Goal: Task Accomplishment & Management: Manage account settings

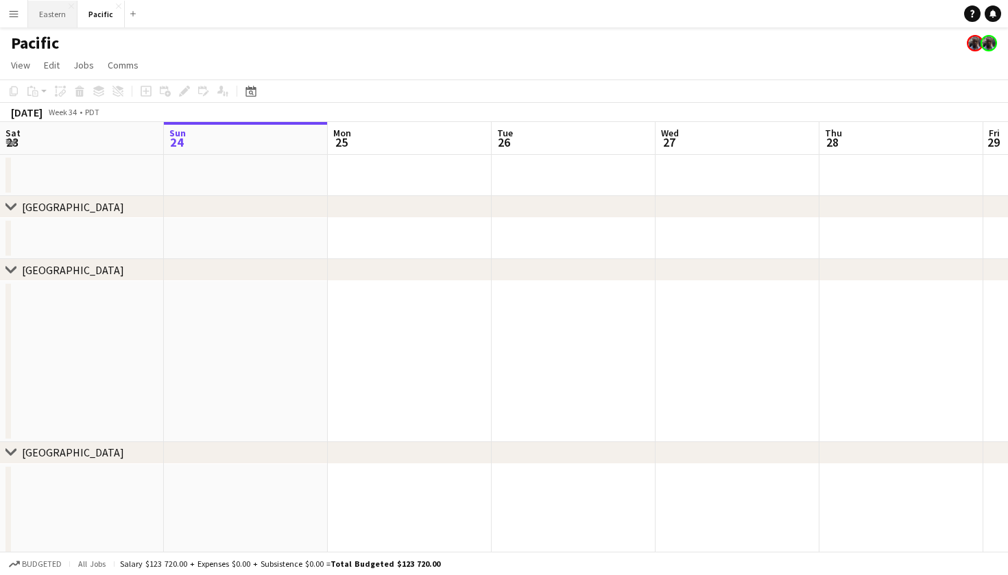
click at [62, 19] on button "Eastern Close" at bounding box center [52, 14] width 49 height 27
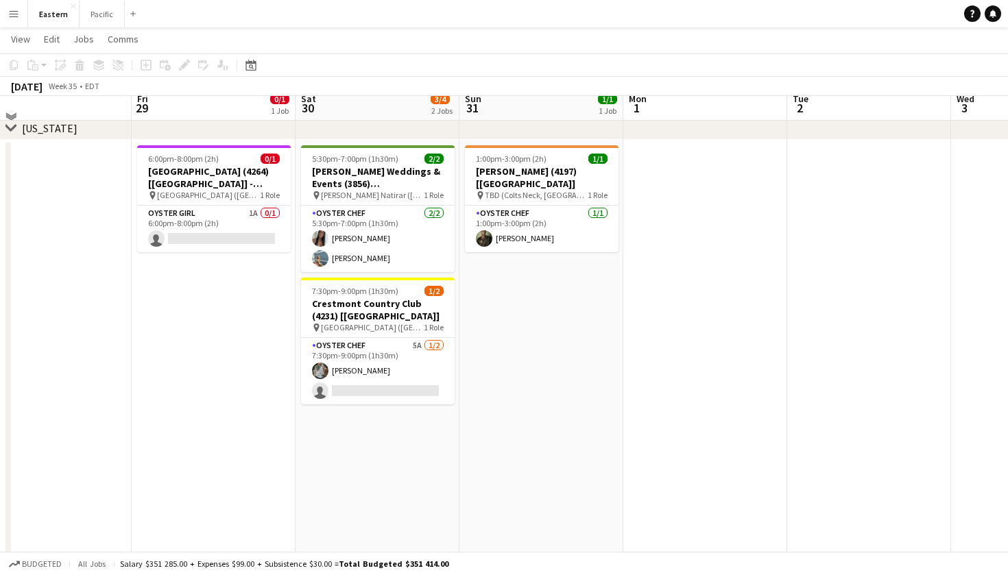
scroll to position [416, 0]
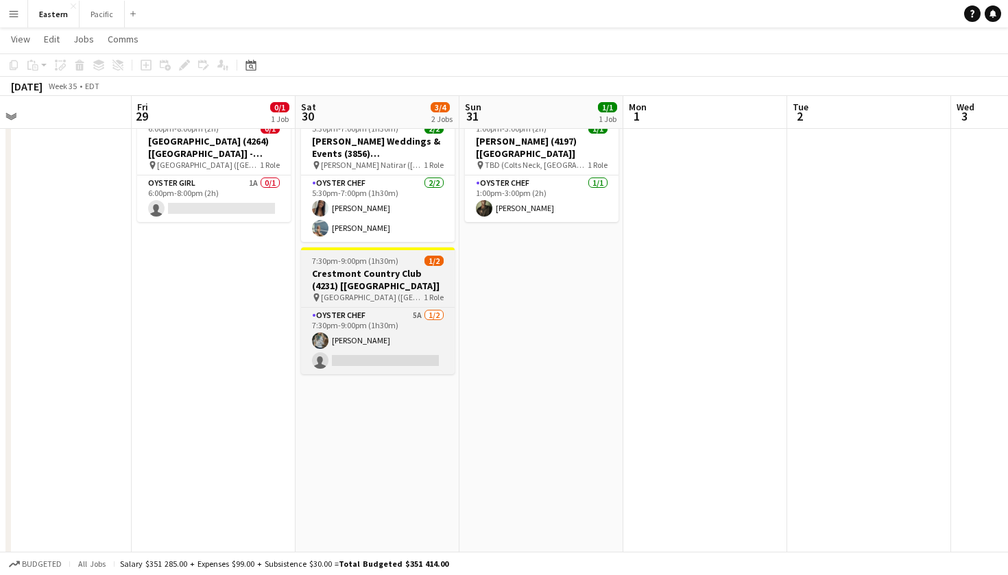
click at [397, 292] on div "pin [GEOGRAPHIC_DATA] ([GEOGRAPHIC_DATA], [GEOGRAPHIC_DATA]) 1 Role" at bounding box center [378, 297] width 154 height 11
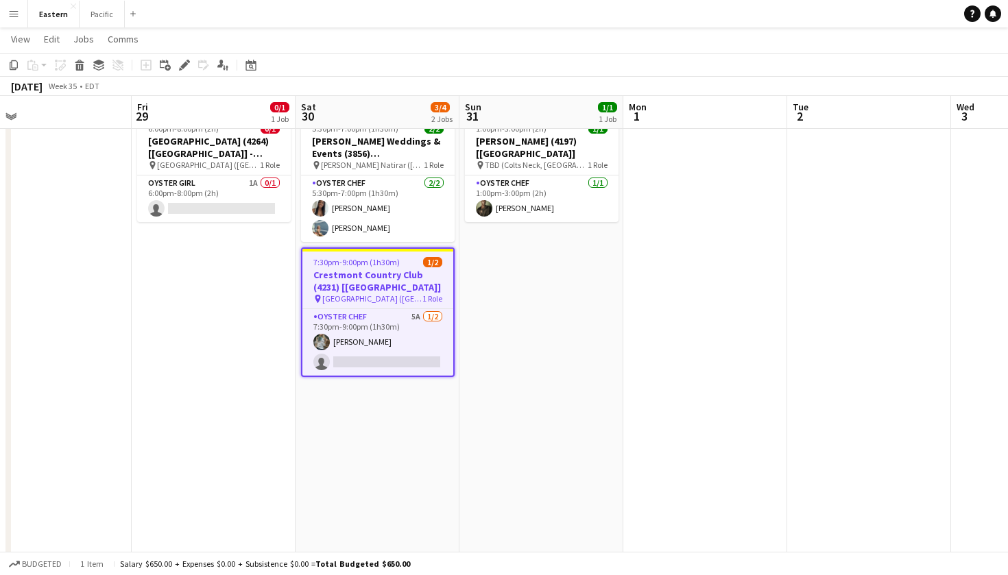
click at [396, 289] on h3 "Crestmont Country Club (4231) [[GEOGRAPHIC_DATA]]" at bounding box center [377, 281] width 151 height 25
click at [409, 263] on div "7:30pm-9:00pm (1h30m) 1/2" at bounding box center [377, 262] width 151 height 10
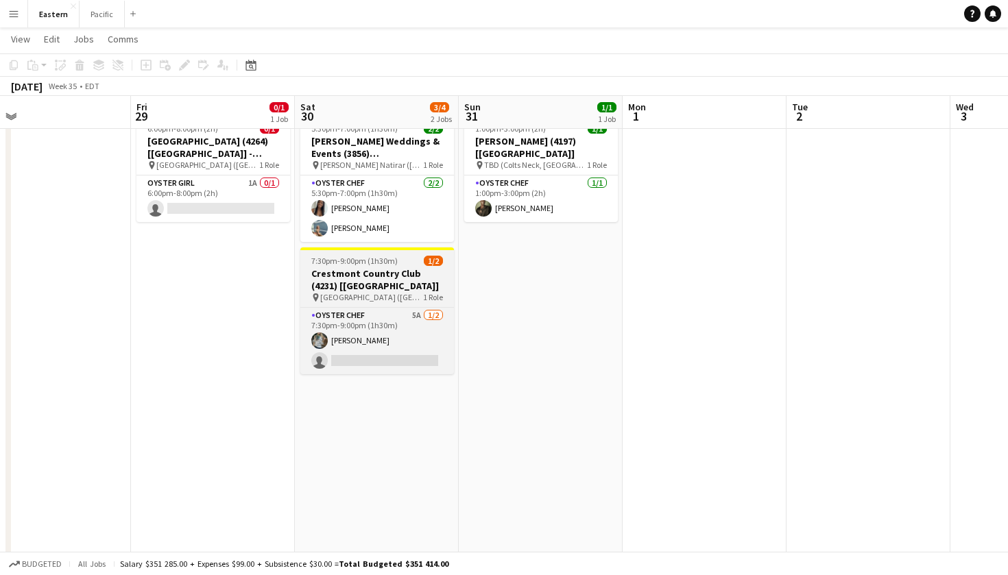
click at [395, 268] on h3 "Crestmont Country Club (4231) [[GEOGRAPHIC_DATA]]" at bounding box center [377, 279] width 154 height 25
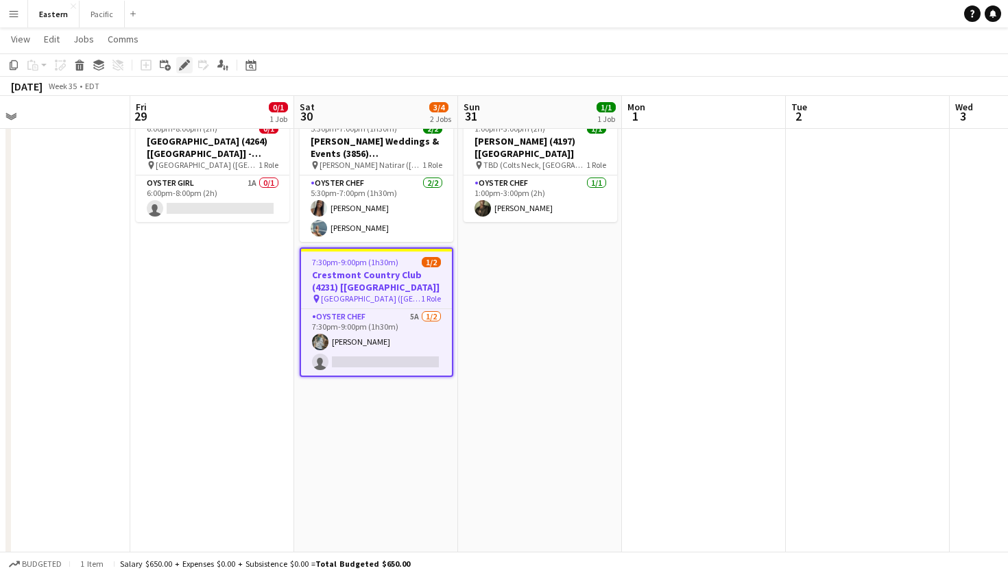
click at [187, 64] on icon at bounding box center [184, 66] width 8 height 8
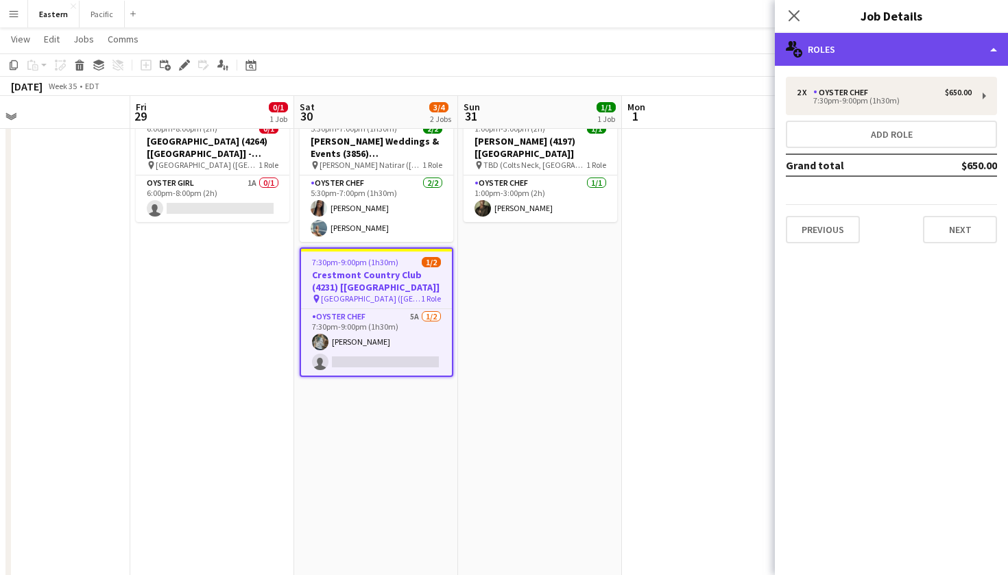
click at [970, 34] on div "multiple-users-add Roles" at bounding box center [891, 49] width 233 height 33
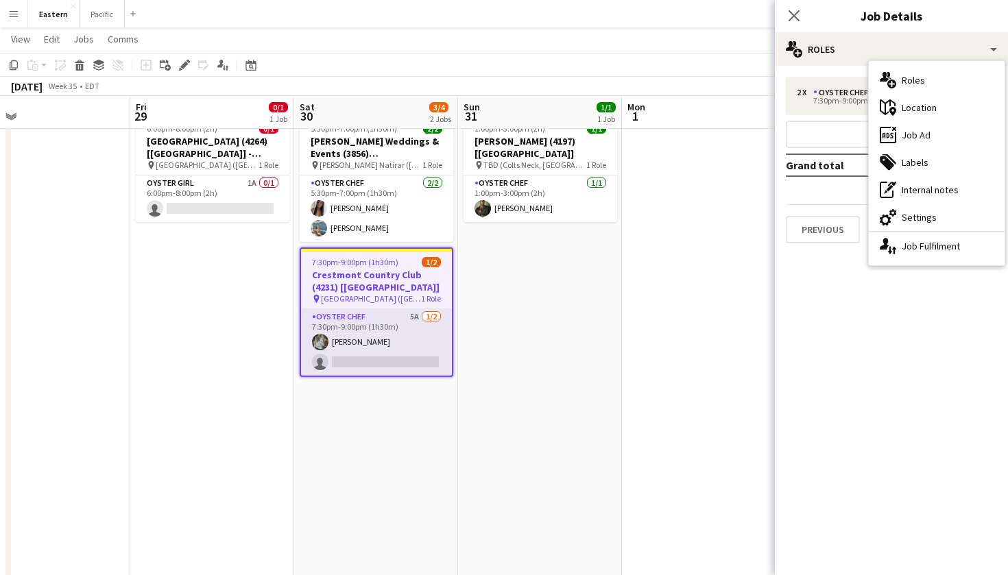
click at [420, 317] on app-card-role "Oyster Chef 5A [DATE] 7:30pm-9:00pm (1h30m) [PERSON_NAME] single-neutral-actions" at bounding box center [376, 342] width 151 height 66
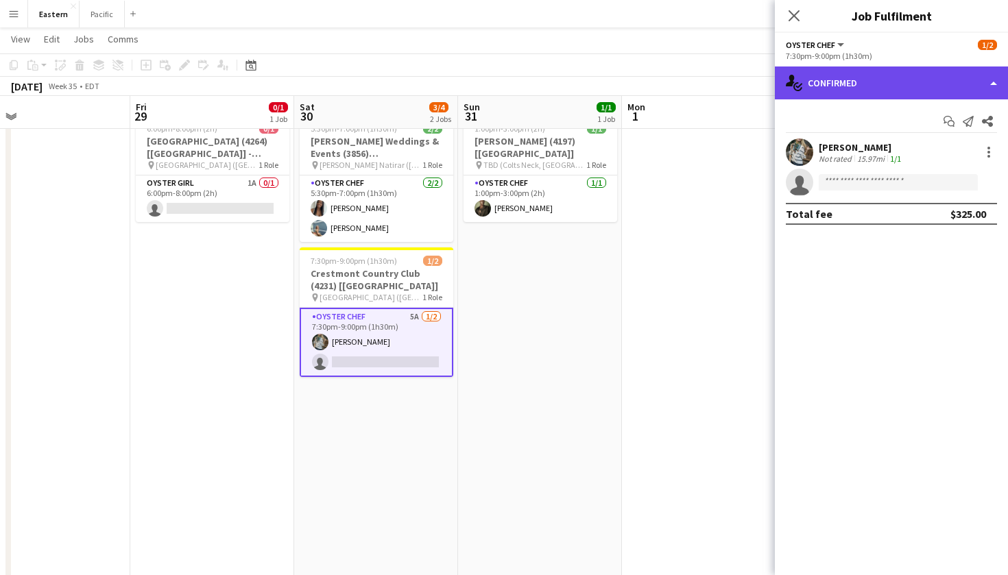
click at [890, 69] on div "single-neutral-actions-check-2 Confirmed" at bounding box center [891, 82] width 233 height 33
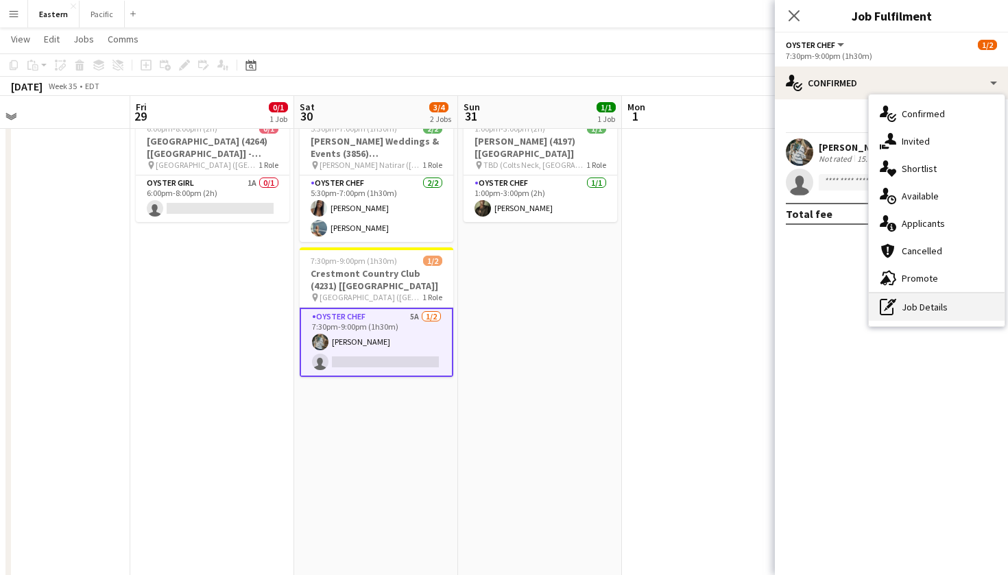
click at [922, 302] on div "pen-write Job Details" at bounding box center [936, 306] width 136 height 27
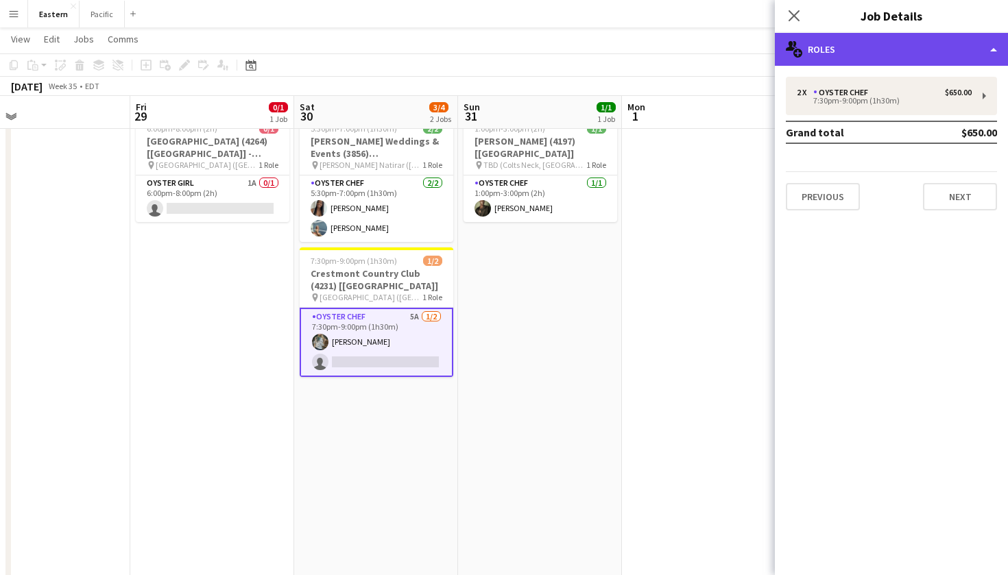
click at [900, 57] on div "multiple-users-add Roles" at bounding box center [891, 49] width 233 height 33
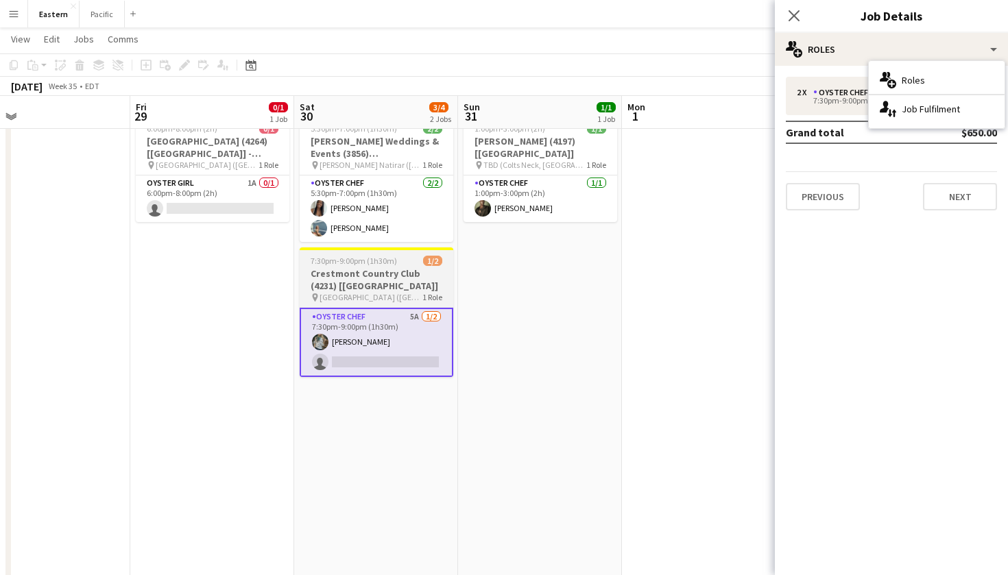
click at [346, 291] on h3 "Crestmont Country Club (4231) [[GEOGRAPHIC_DATA]]" at bounding box center [377, 279] width 154 height 25
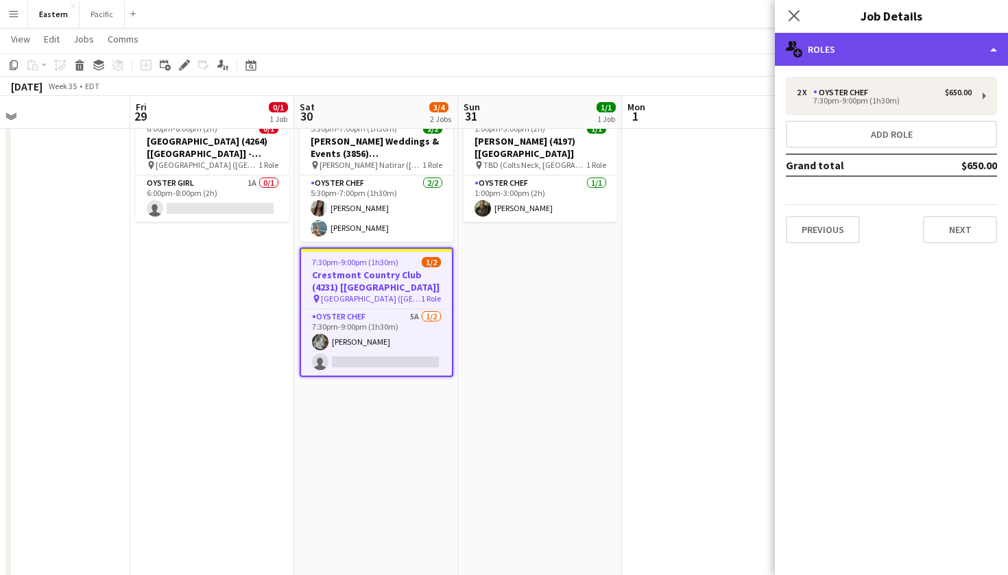
click at [964, 50] on div "multiple-users-add Roles" at bounding box center [891, 49] width 233 height 33
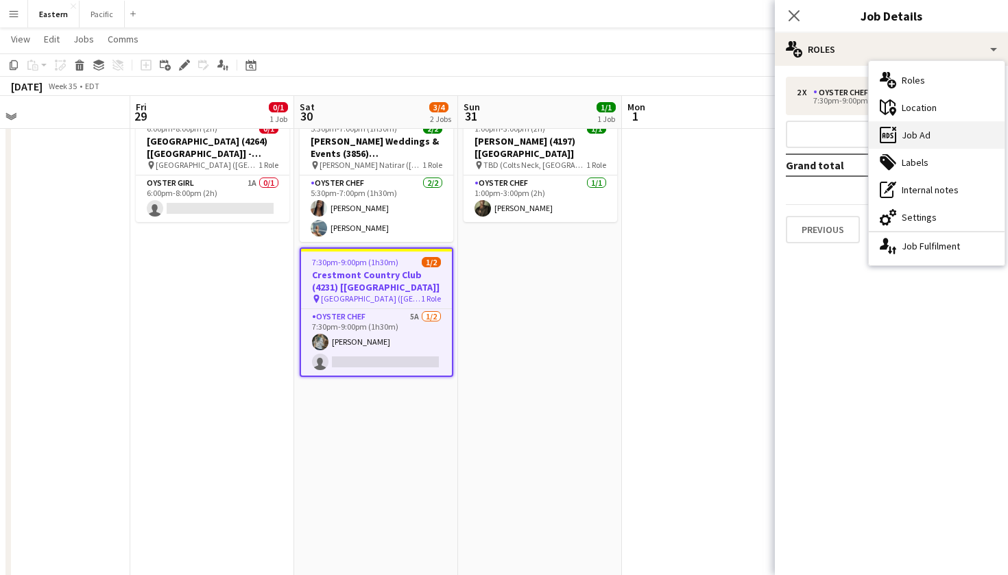
click at [937, 129] on div "ads-window Job Ad" at bounding box center [936, 134] width 136 height 27
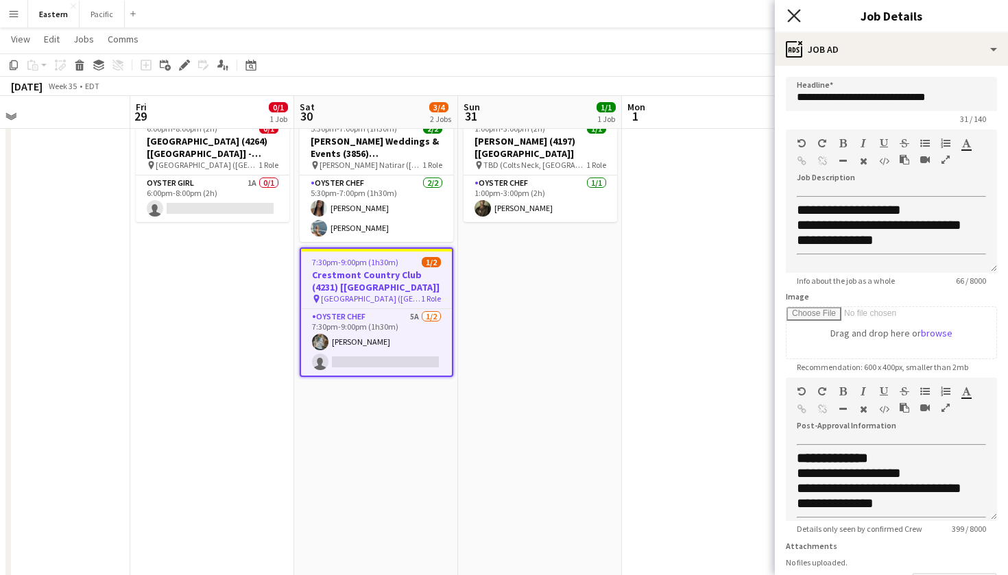
scroll to position [0, 0]
click at [792, 19] on icon "Close pop-in" at bounding box center [793, 15] width 13 height 13
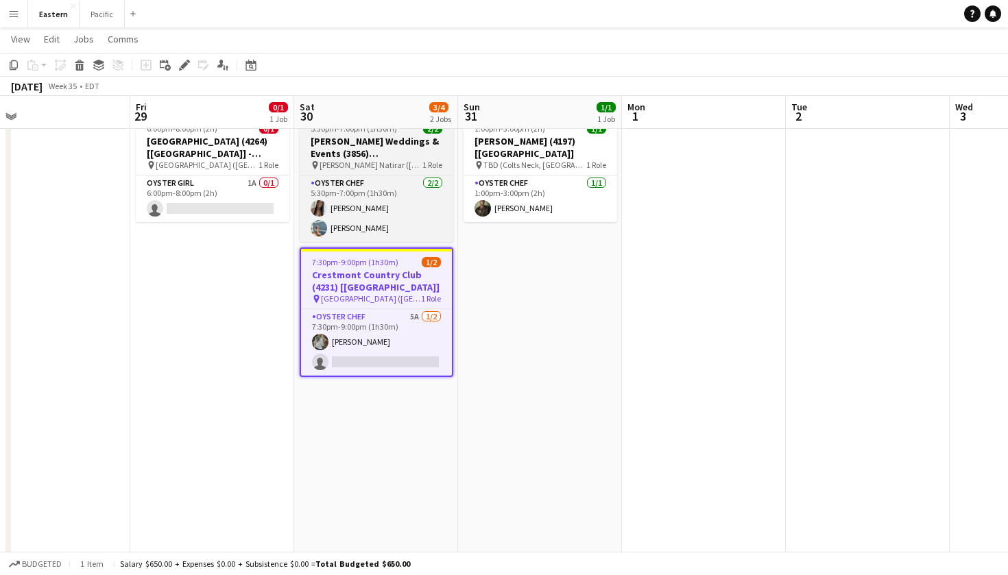
click at [406, 151] on h3 "[PERSON_NAME] Weddings & Events (3856) [[GEOGRAPHIC_DATA]]" at bounding box center [377, 147] width 154 height 25
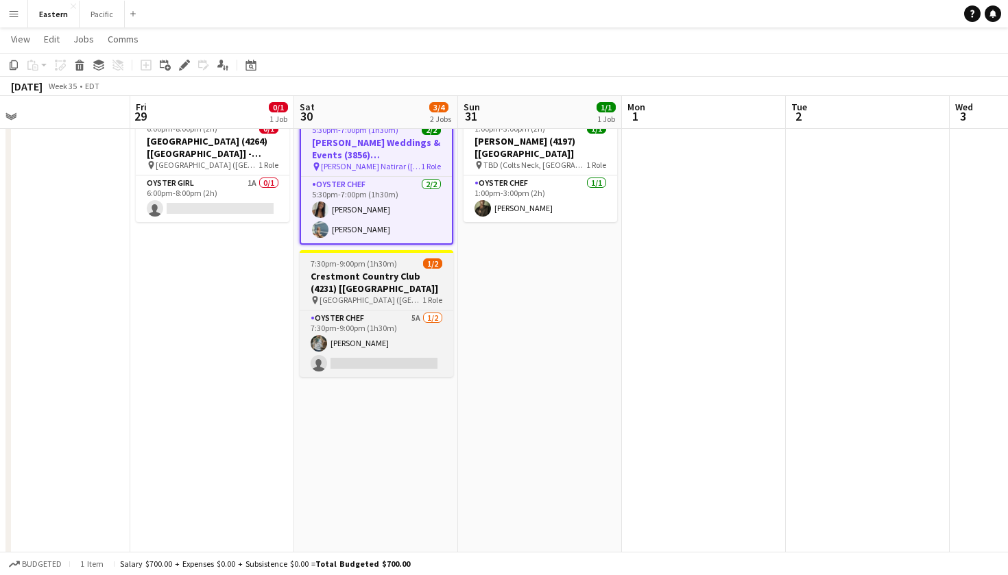
click at [404, 276] on h3 "Crestmont Country Club (4231) [[GEOGRAPHIC_DATA]]" at bounding box center [377, 282] width 154 height 25
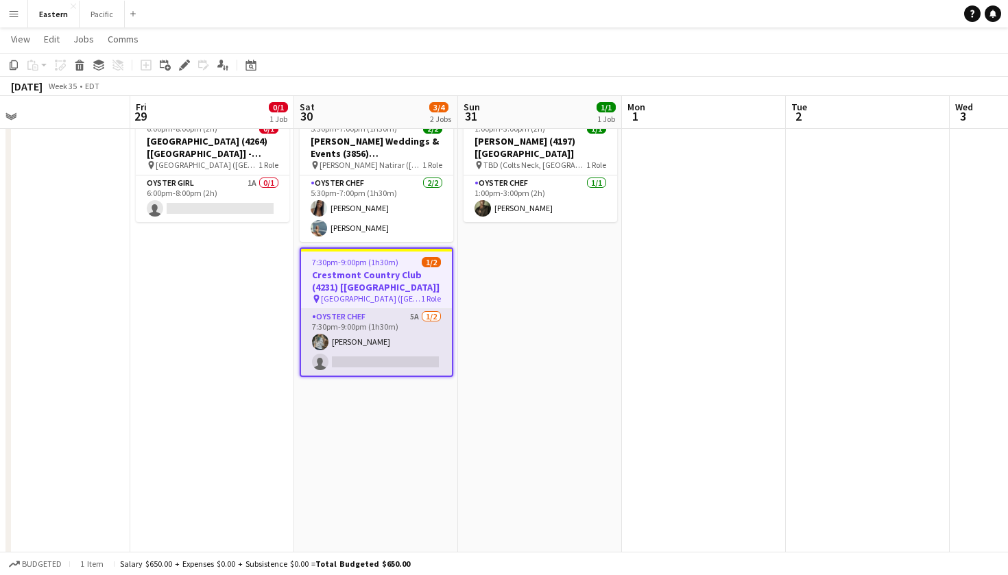
click at [415, 337] on app-card-role "Oyster Chef 5A [DATE] 7:30pm-9:00pm (1h30m) [PERSON_NAME] single-neutral-actions" at bounding box center [376, 342] width 151 height 66
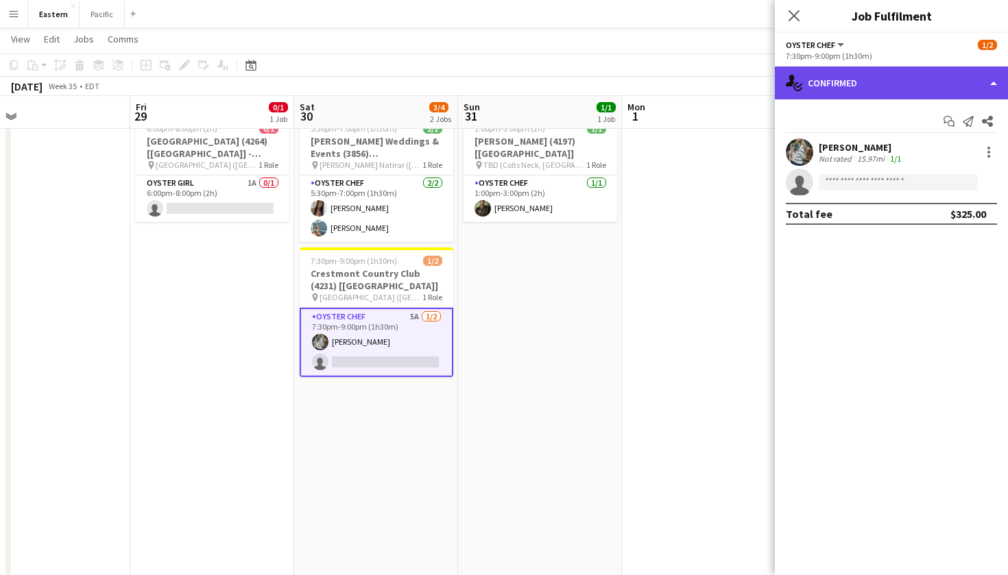
click at [910, 80] on div "single-neutral-actions-check-2 Confirmed" at bounding box center [891, 82] width 233 height 33
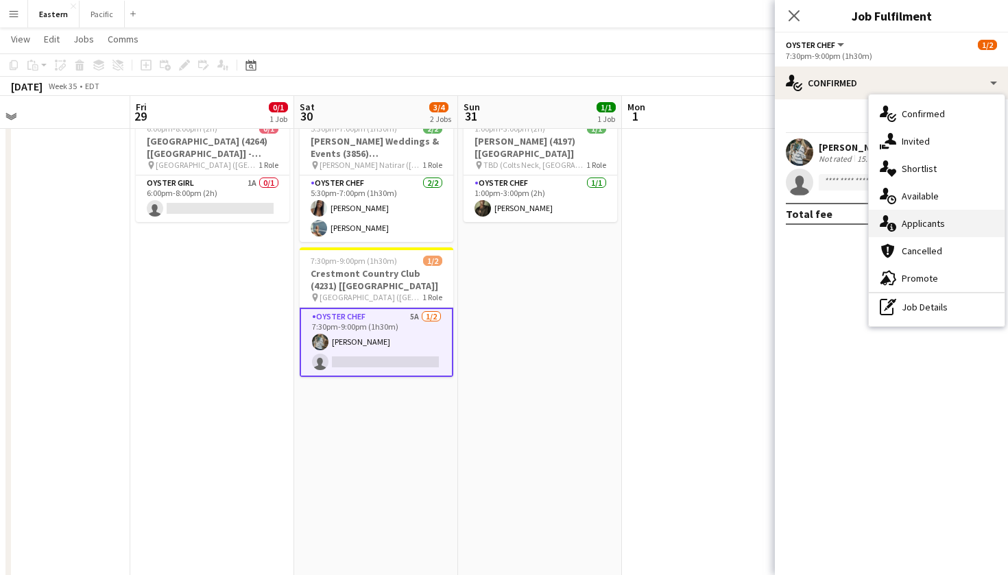
click at [940, 217] on div "single-neutral-actions-information Applicants" at bounding box center [936, 223] width 136 height 27
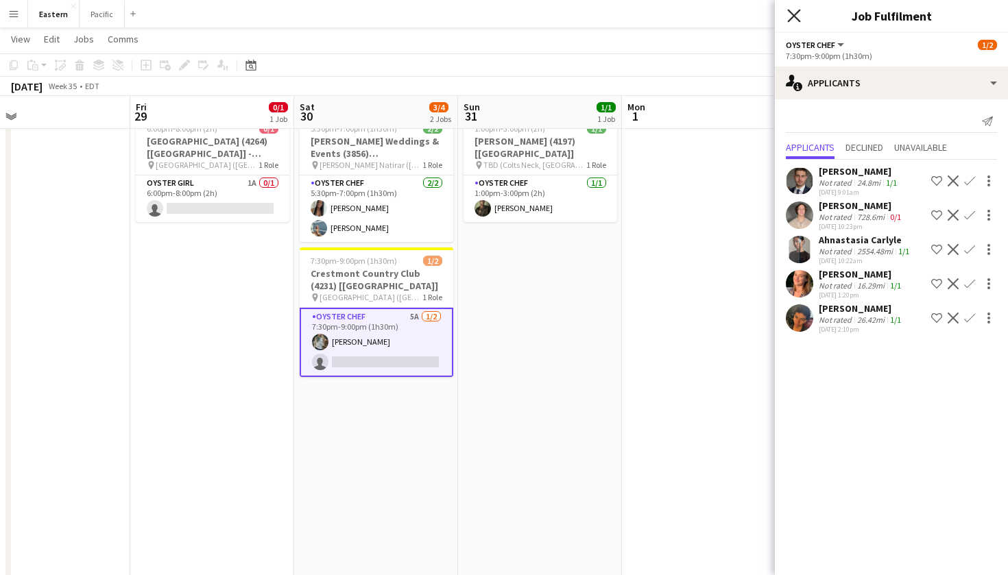
click at [794, 14] on icon at bounding box center [793, 15] width 13 height 13
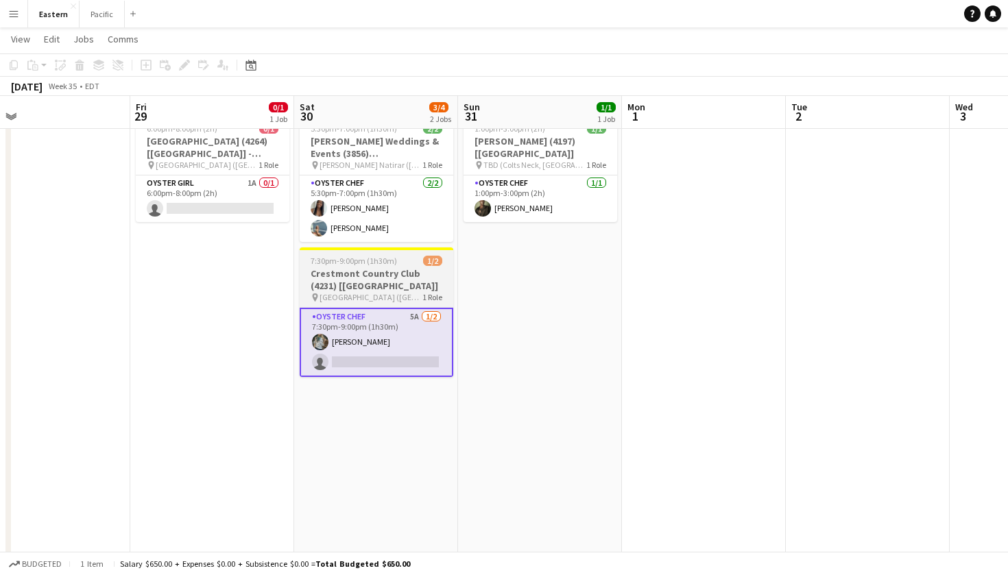
click at [416, 276] on h3 "Crestmont Country Club (4231) [[GEOGRAPHIC_DATA]]" at bounding box center [377, 279] width 154 height 25
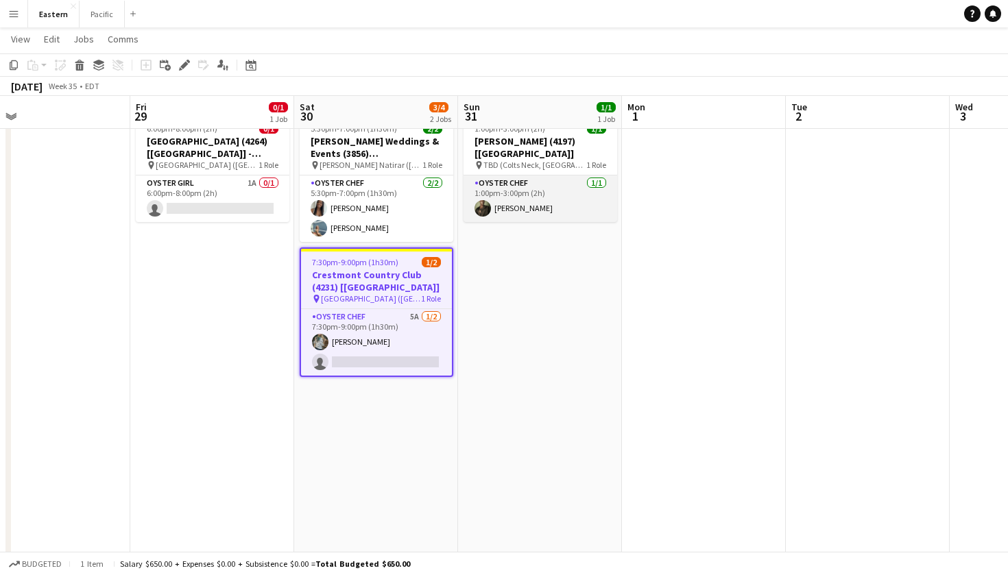
click at [528, 175] on app-card-role "Oyster Chef [DATE] 1:00pm-3:00pm (2h) [PERSON_NAME]" at bounding box center [540, 198] width 154 height 47
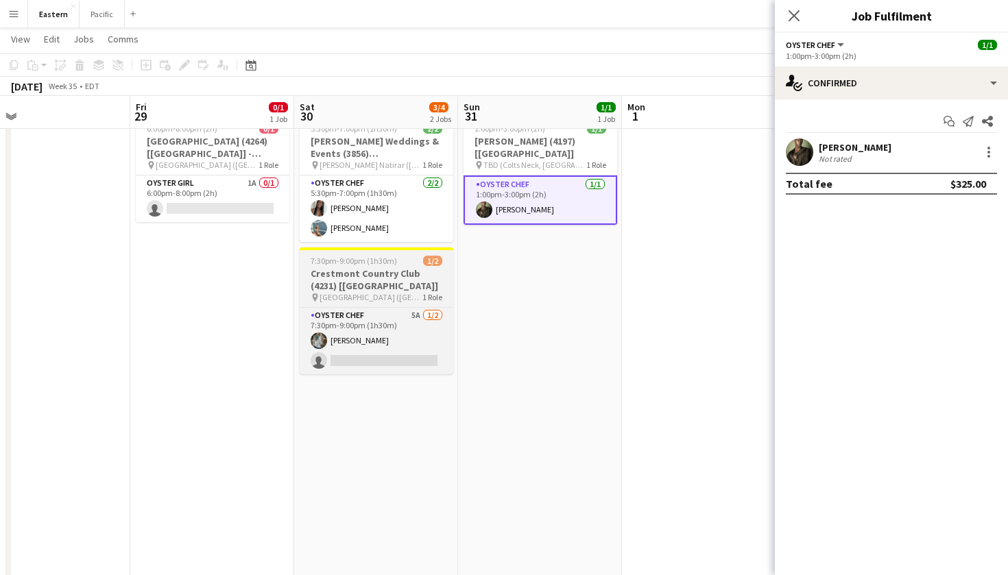
click at [406, 295] on span "[GEOGRAPHIC_DATA] ([GEOGRAPHIC_DATA], [GEOGRAPHIC_DATA])" at bounding box center [370, 297] width 103 height 10
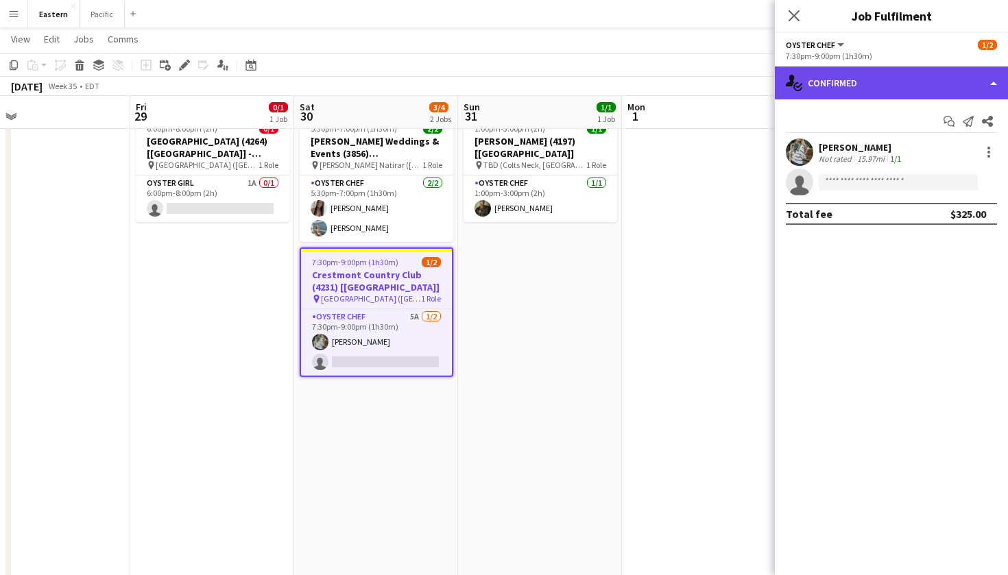
click at [910, 81] on div "single-neutral-actions-check-2 Confirmed" at bounding box center [891, 82] width 233 height 33
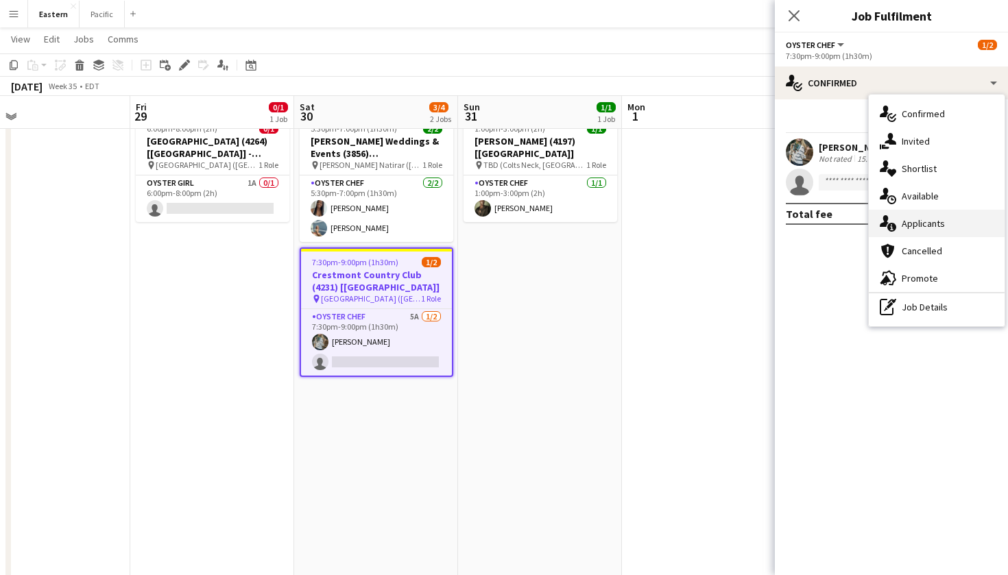
click at [924, 234] on div "single-neutral-actions-information Applicants" at bounding box center [936, 223] width 136 height 27
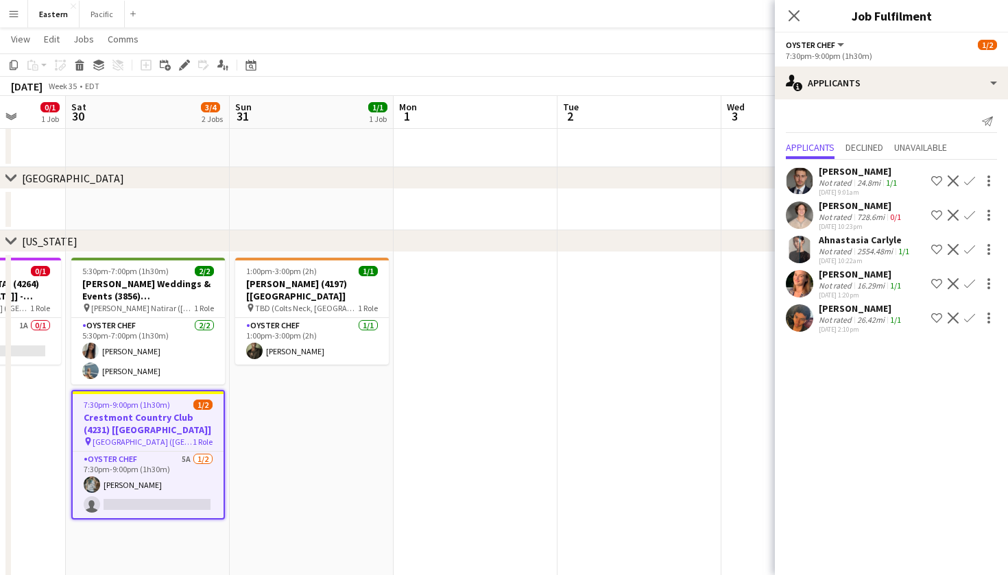
scroll to position [0, 432]
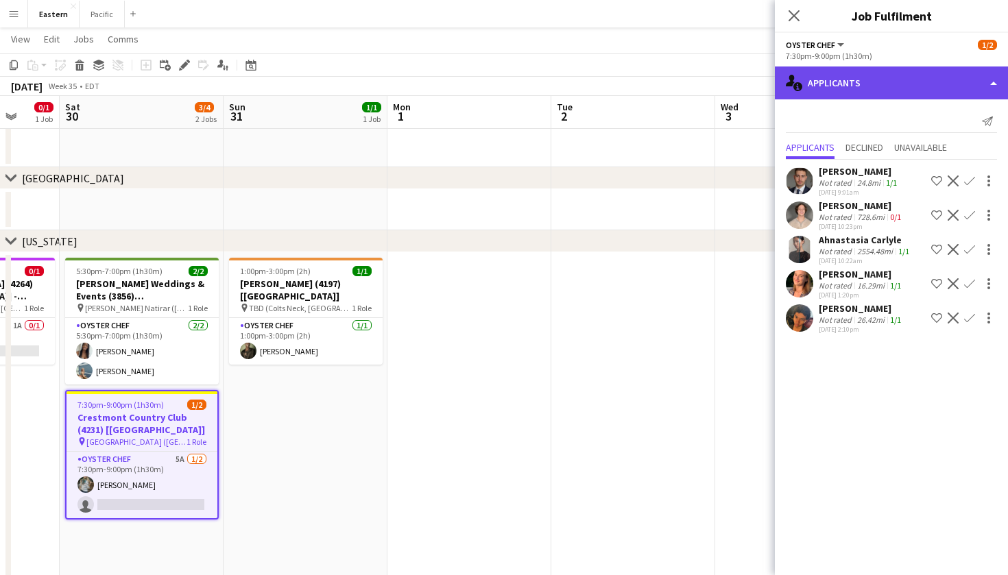
click at [995, 82] on div "single-neutral-actions-information Applicants" at bounding box center [891, 82] width 233 height 33
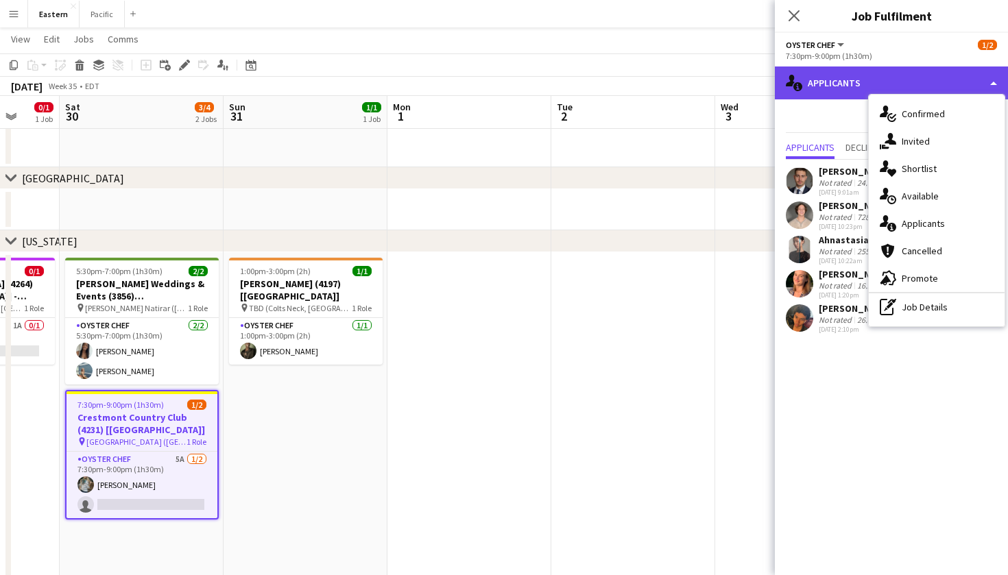
click at [978, 71] on div "single-neutral-actions-information Applicants" at bounding box center [891, 82] width 233 height 33
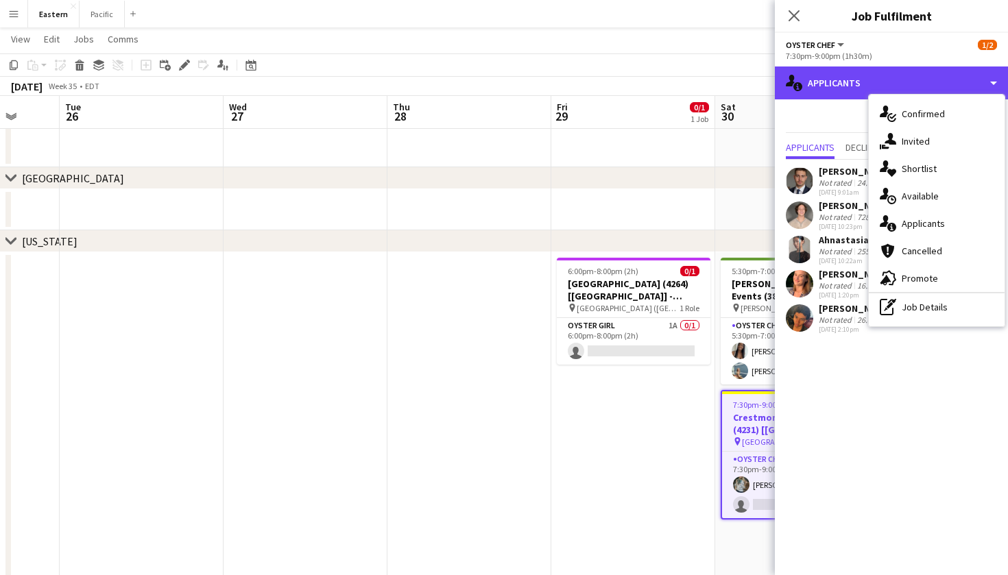
scroll to position [0, 430]
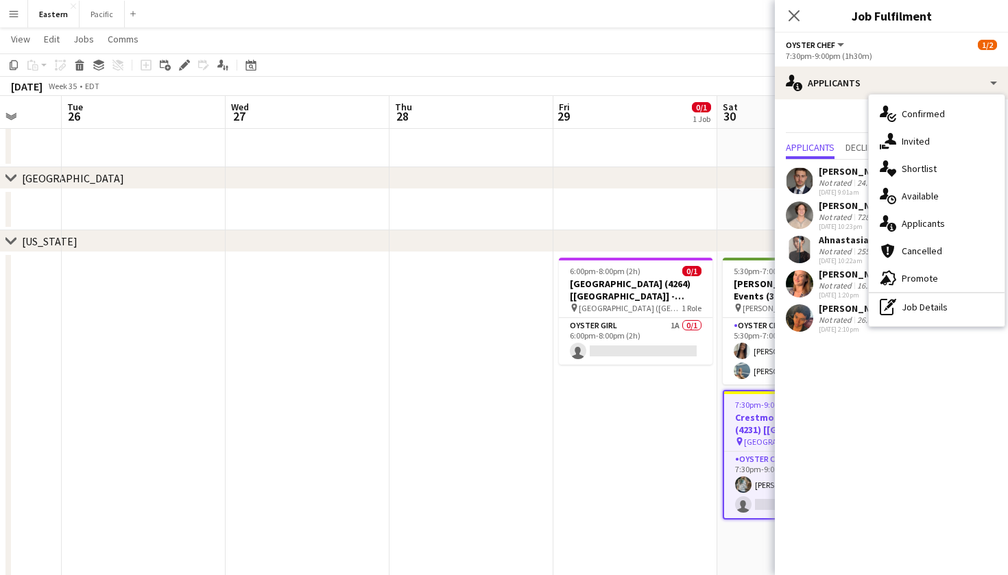
click at [821, 103] on div "Send notification Applicants Declined Unavailable [PERSON_NAME] Not rated 24.8m…" at bounding box center [891, 223] width 233 height 248
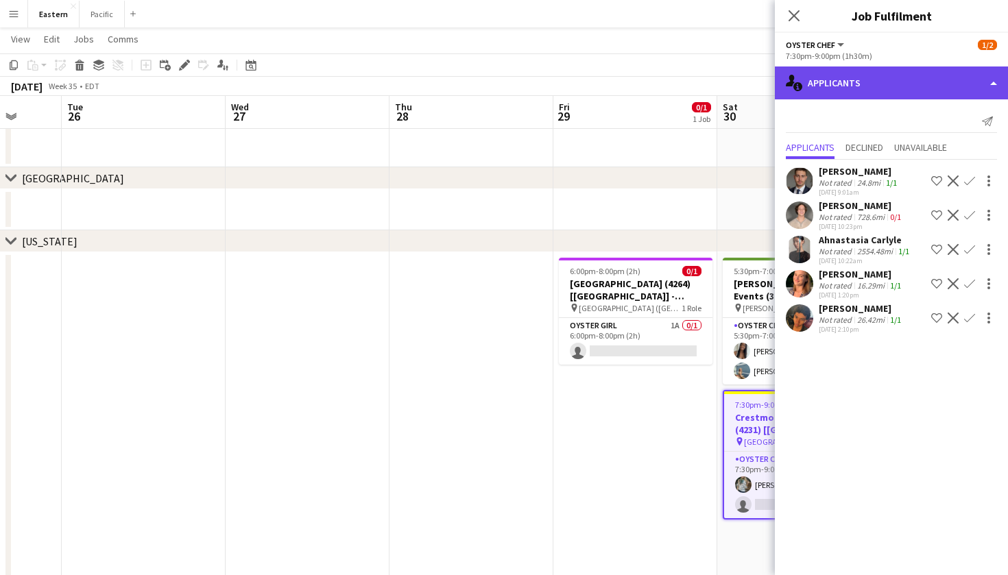
click at [966, 88] on div "single-neutral-actions-information Applicants" at bounding box center [891, 82] width 233 height 33
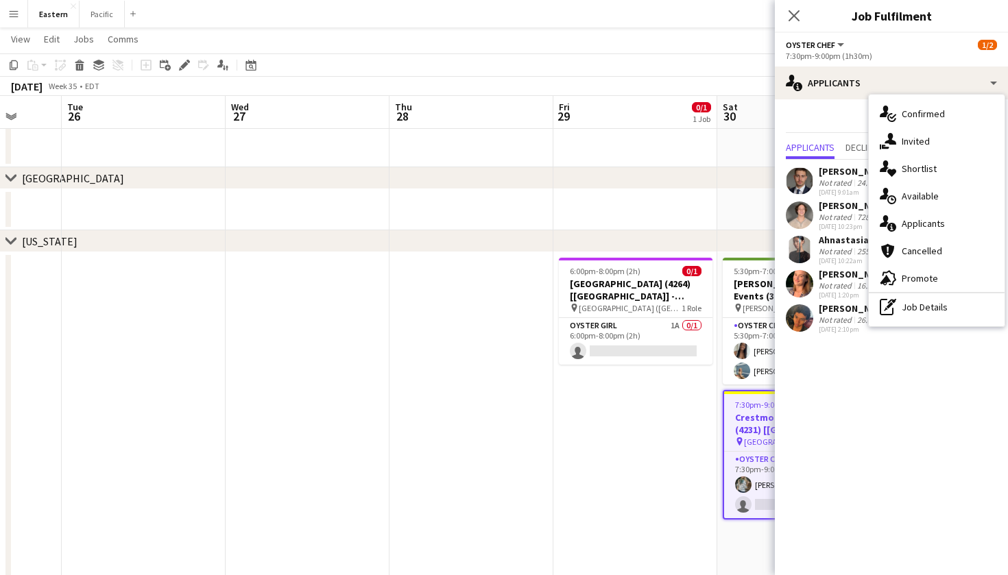
click at [844, 121] on div "Send notification" at bounding box center [891, 121] width 211 height 23
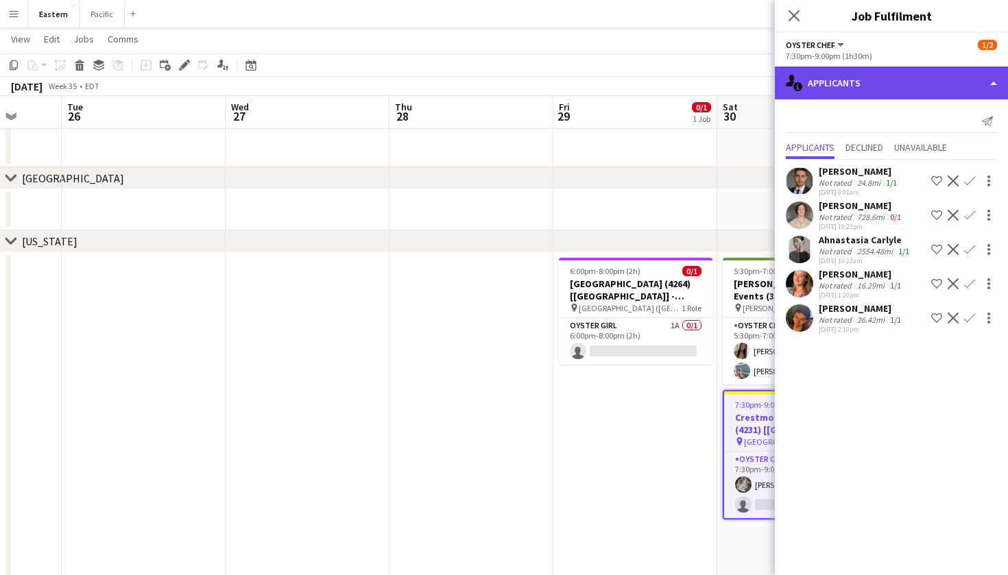
click at [944, 80] on div "single-neutral-actions-information Applicants" at bounding box center [891, 82] width 233 height 33
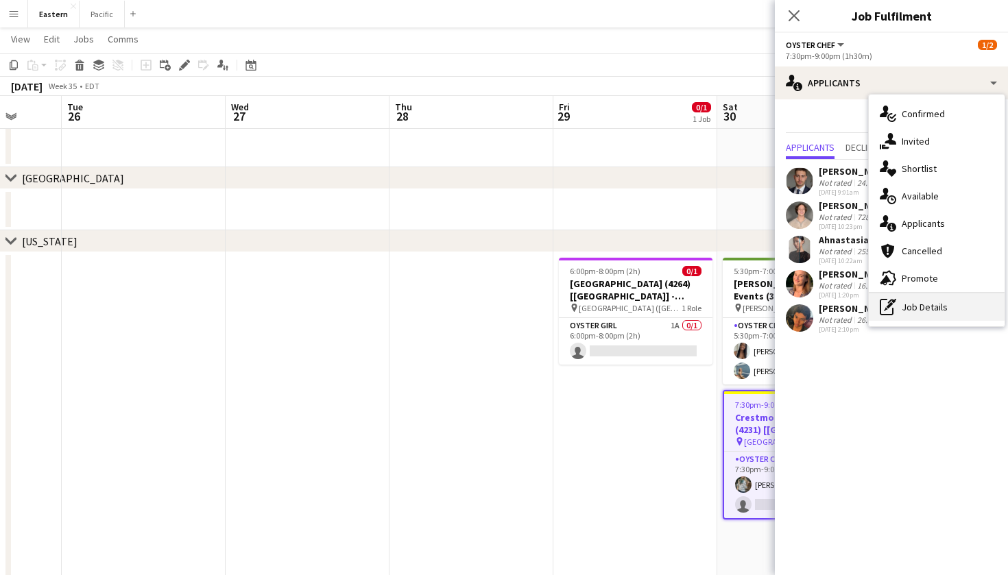
click at [932, 308] on div "pen-write Job Details" at bounding box center [936, 306] width 136 height 27
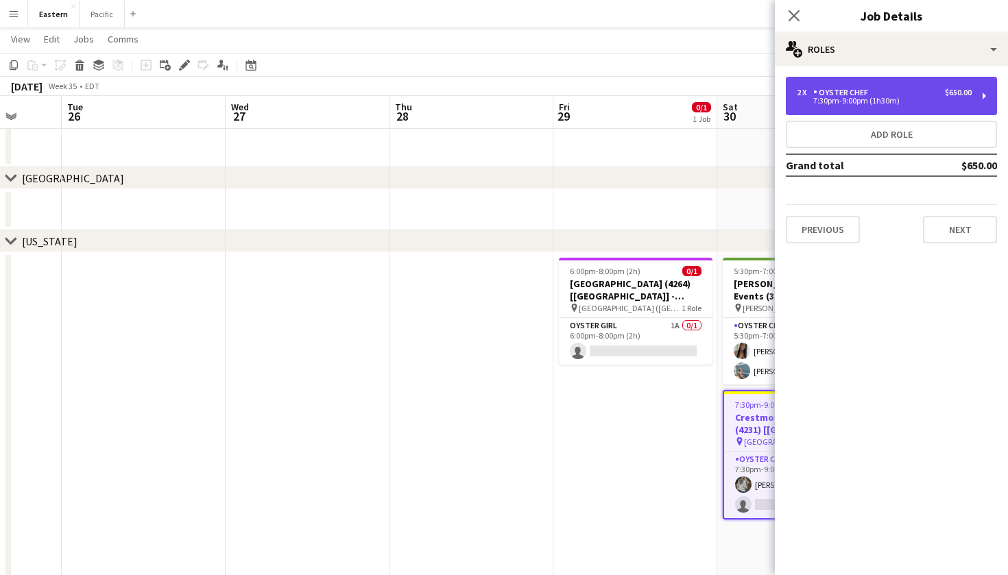
click at [973, 93] on div "2 x Oyster Chef $650.00 7:30pm-9:00pm (1h30m)" at bounding box center [891, 96] width 211 height 38
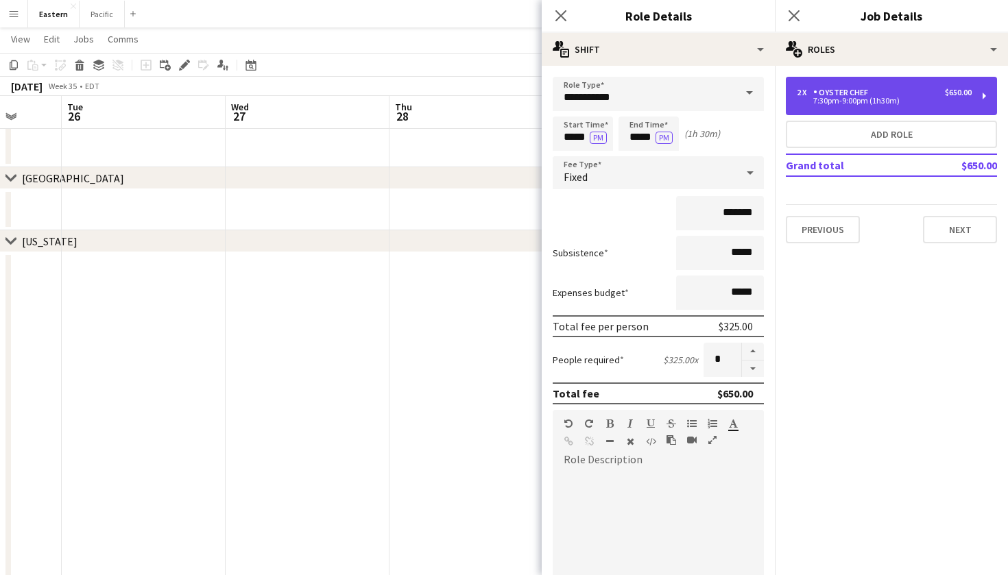
click at [973, 93] on div "2 x Oyster Chef $650.00 7:30pm-9:00pm (1h30m)" at bounding box center [891, 96] width 211 height 38
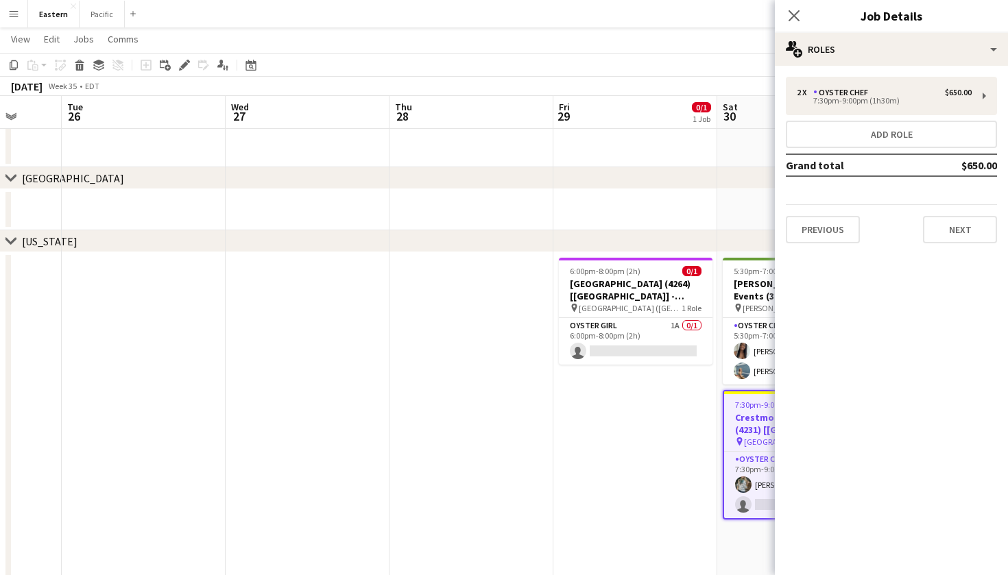
click at [914, 75] on div "2 x Oyster Chef $650.00 7:30pm-9:00pm (1h30m) Add role Grand total $650.00 Prev…" at bounding box center [891, 160] width 233 height 189
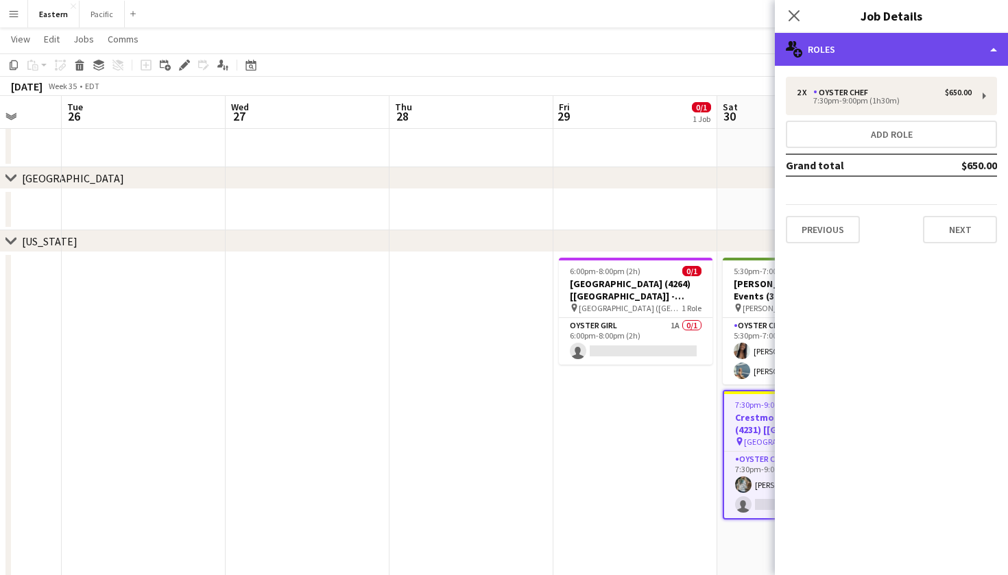
click at [919, 60] on div "multiple-users-add Roles" at bounding box center [891, 49] width 233 height 33
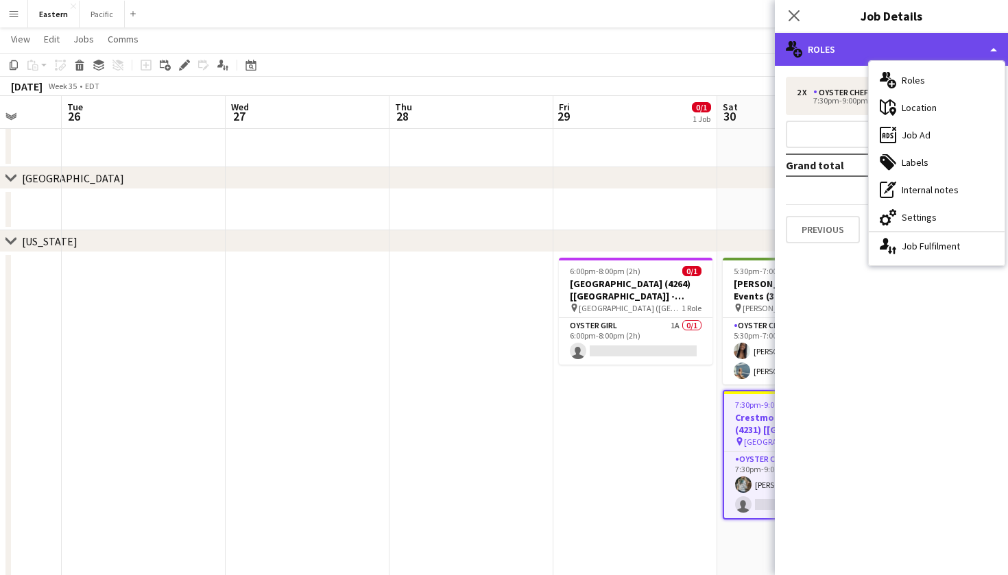
click at [922, 40] on div "multiple-users-add Roles" at bounding box center [891, 49] width 233 height 33
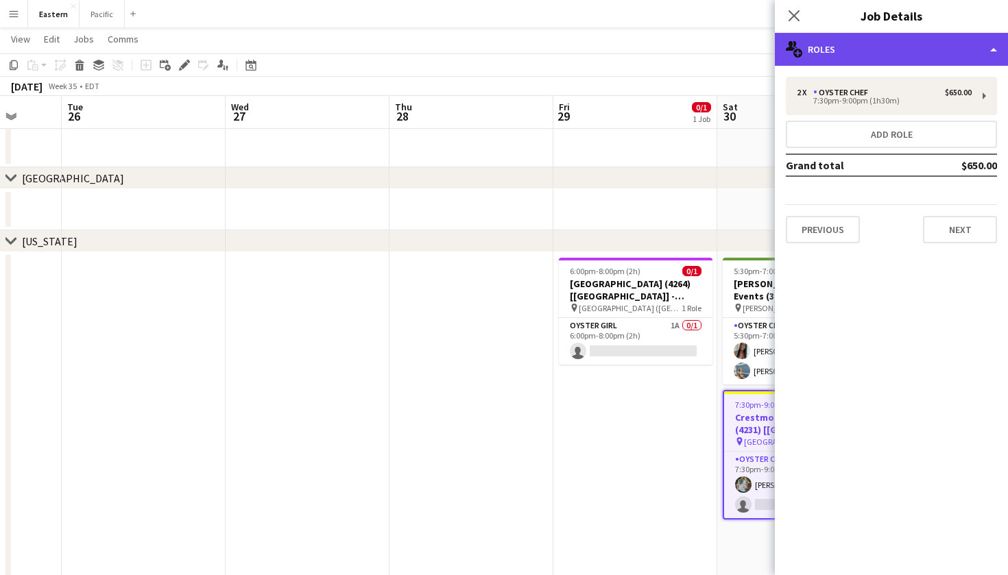
click at [921, 53] on div "multiple-users-add Roles" at bounding box center [891, 49] width 233 height 33
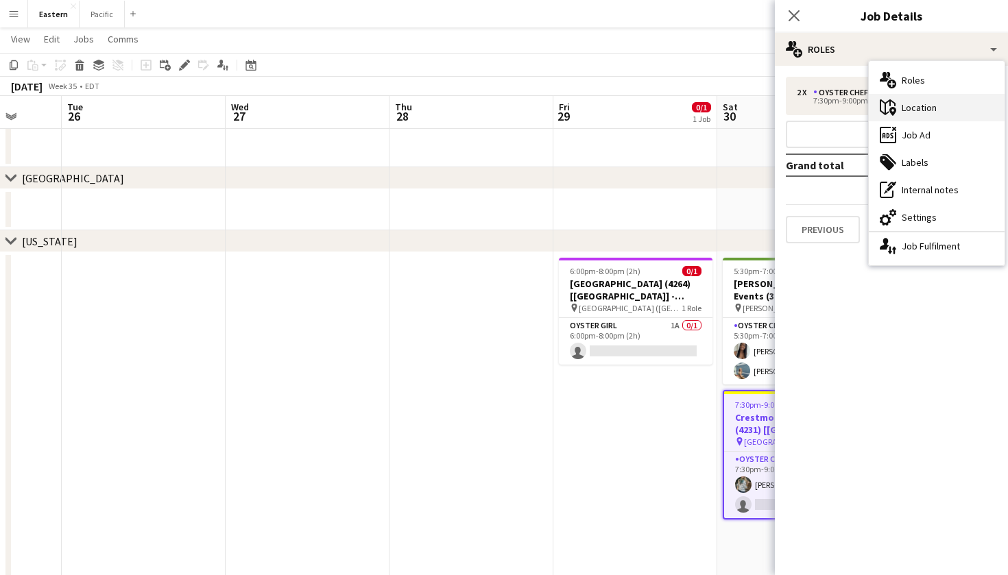
click at [920, 110] on div "maps-pin-1 Location" at bounding box center [936, 107] width 136 height 27
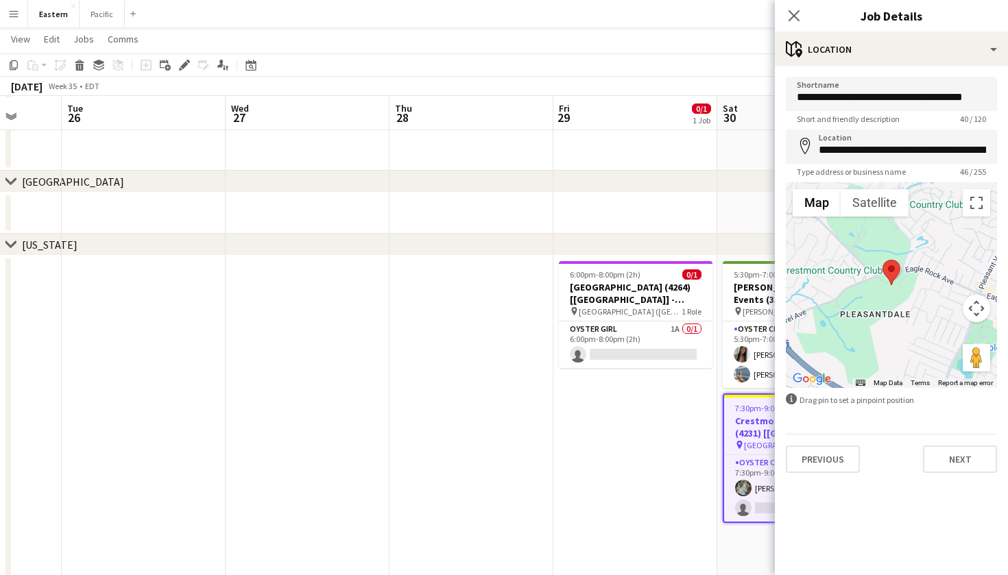
scroll to position [404, 0]
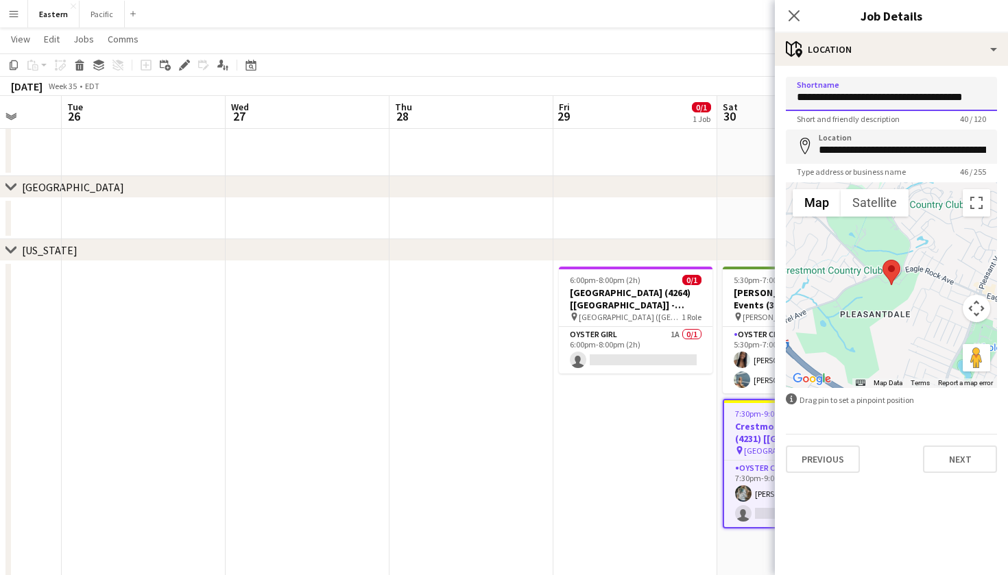
drag, startPoint x: 798, startPoint y: 95, endPoint x: 1007, endPoint y: 106, distance: 209.4
click at [967, 25] on div "Close pop-in Job Details" at bounding box center [891, 16] width 233 height 33
click at [788, 15] on icon "Close pop-in" at bounding box center [793, 15] width 13 height 13
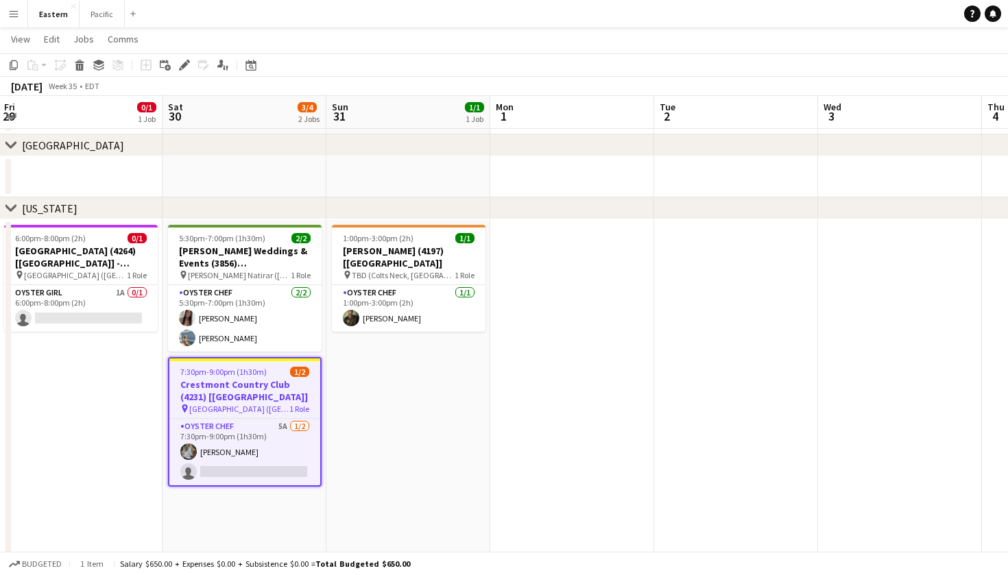
scroll to position [446, 0]
click at [268, 382] on h3 "Crestmont Country Club (4231) [[GEOGRAPHIC_DATA]]" at bounding box center [244, 390] width 151 height 25
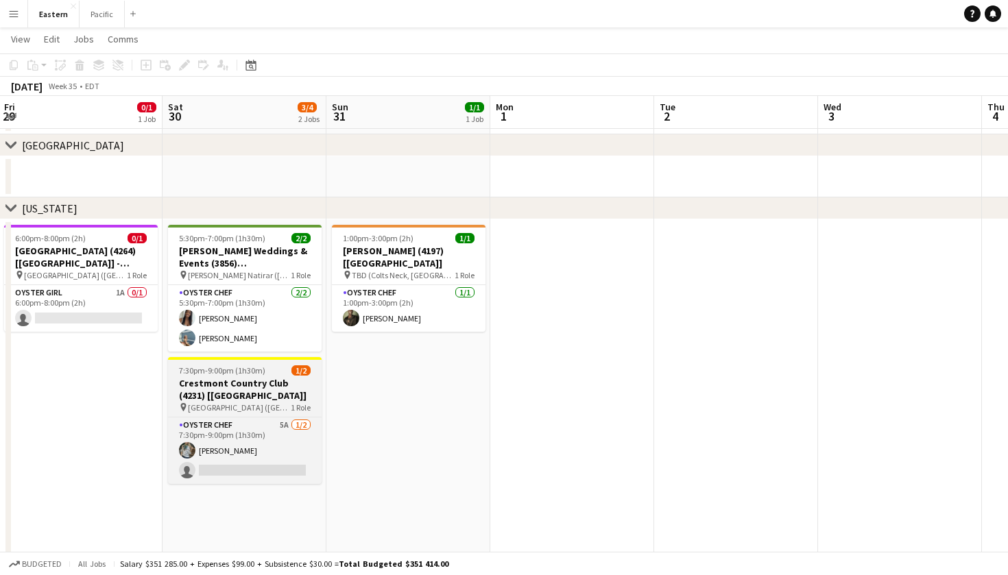
click at [291, 405] on span "1 Role" at bounding box center [301, 407] width 20 height 10
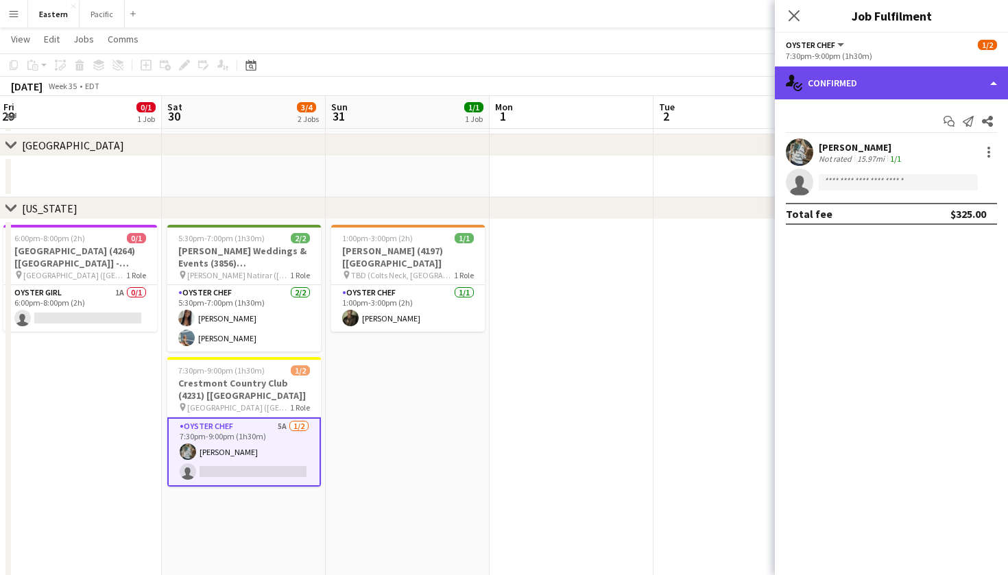
click at [896, 75] on div "single-neutral-actions-check-2 Confirmed" at bounding box center [891, 82] width 233 height 33
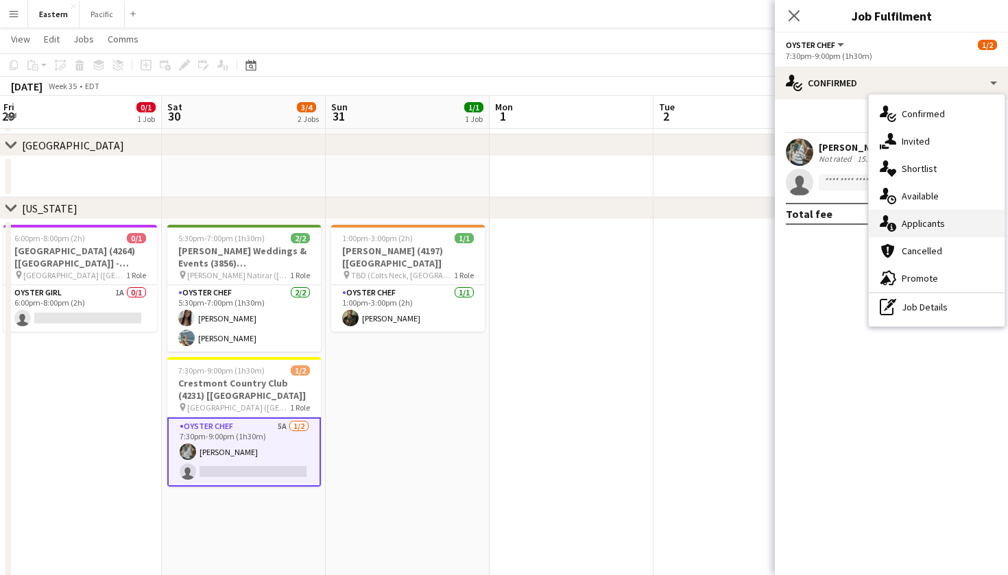
click at [945, 226] on div "single-neutral-actions-information Applicants" at bounding box center [936, 223] width 136 height 27
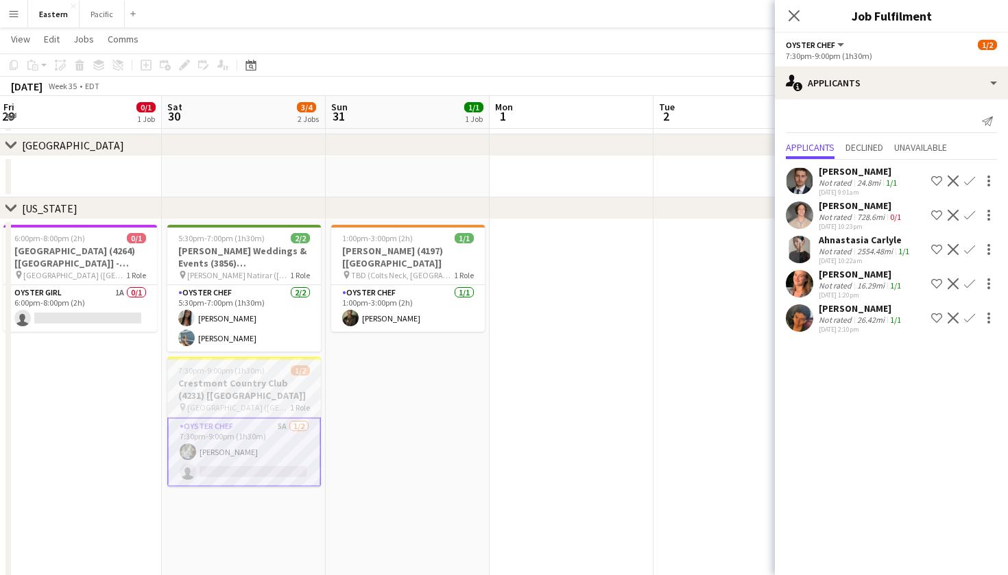
click at [206, 393] on h3 "Crestmont Country Club (4231) [[GEOGRAPHIC_DATA]]" at bounding box center [244, 389] width 154 height 25
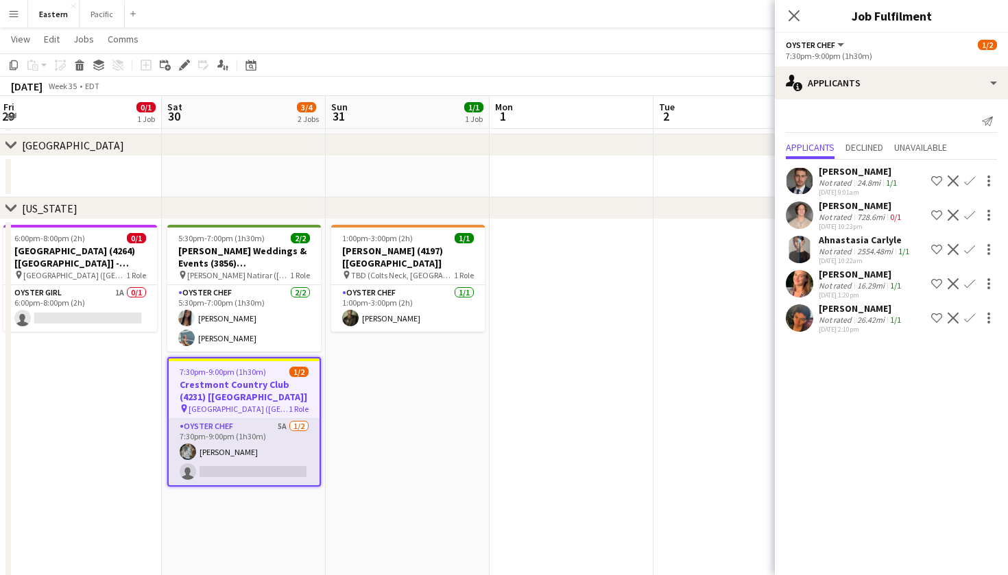
click at [208, 452] on app-card-role "Oyster Chef 5A [DATE] 7:30pm-9:00pm (1h30m) [PERSON_NAME] single-neutral-actions" at bounding box center [244, 452] width 151 height 66
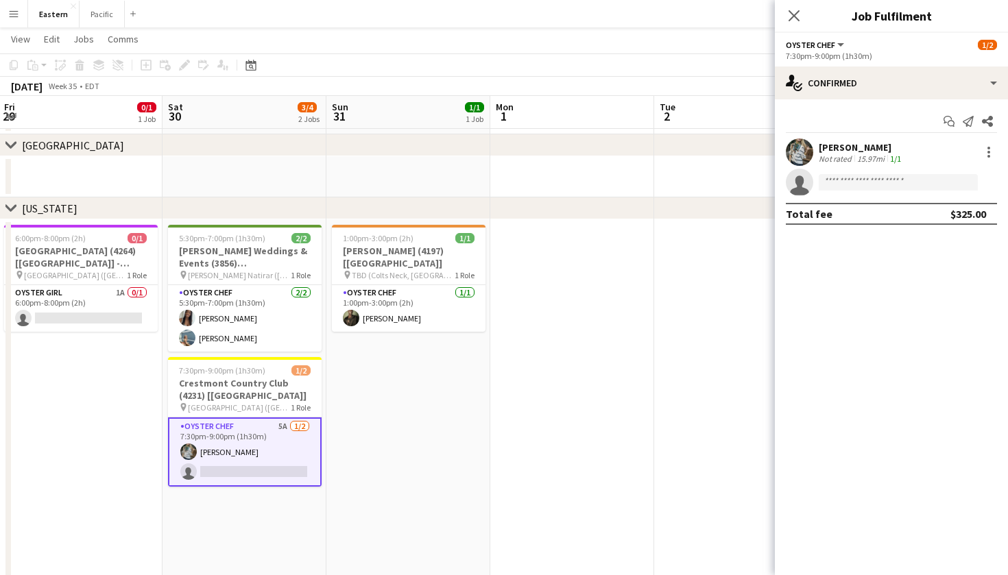
click at [805, 143] on app-user-avatar at bounding box center [799, 151] width 27 height 27
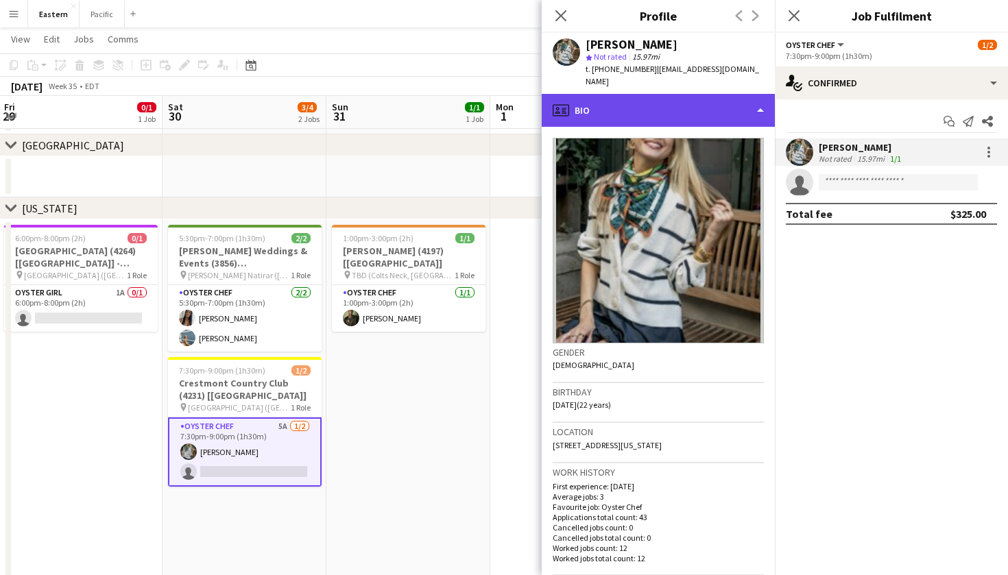
click at [715, 94] on div "profile Bio" at bounding box center [658, 110] width 233 height 33
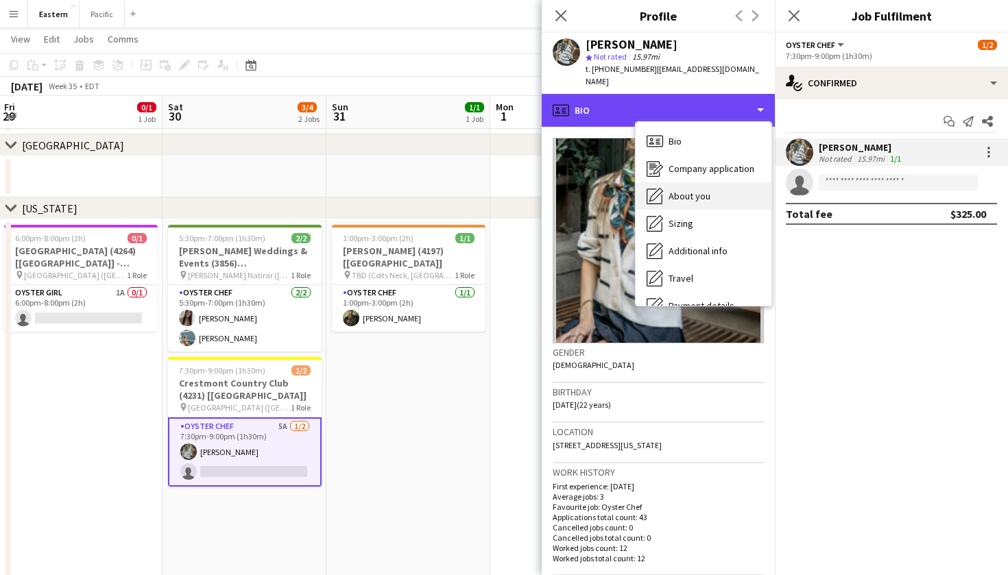
scroll to position [23, 0]
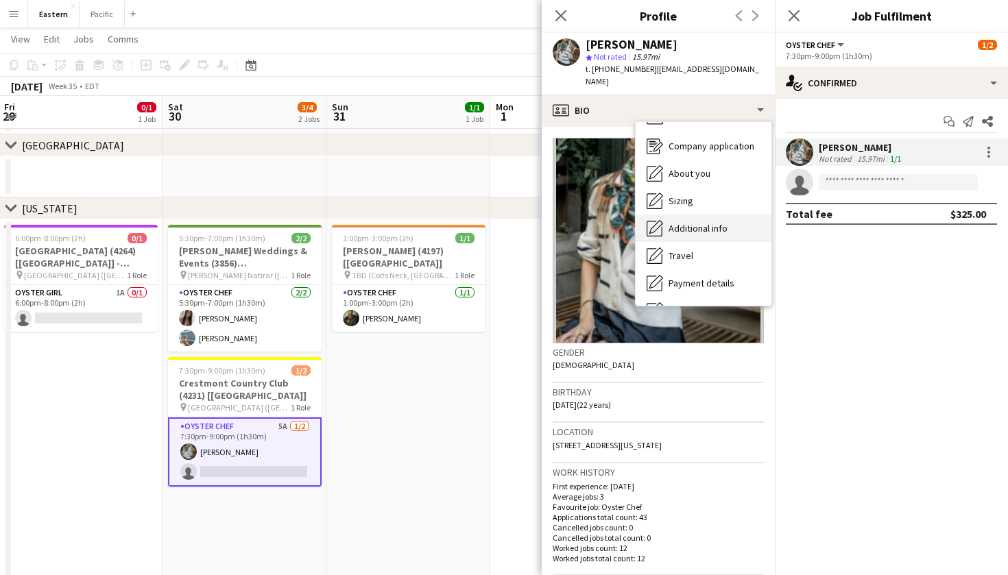
click at [707, 222] on span "Additional info" at bounding box center [697, 228] width 59 height 12
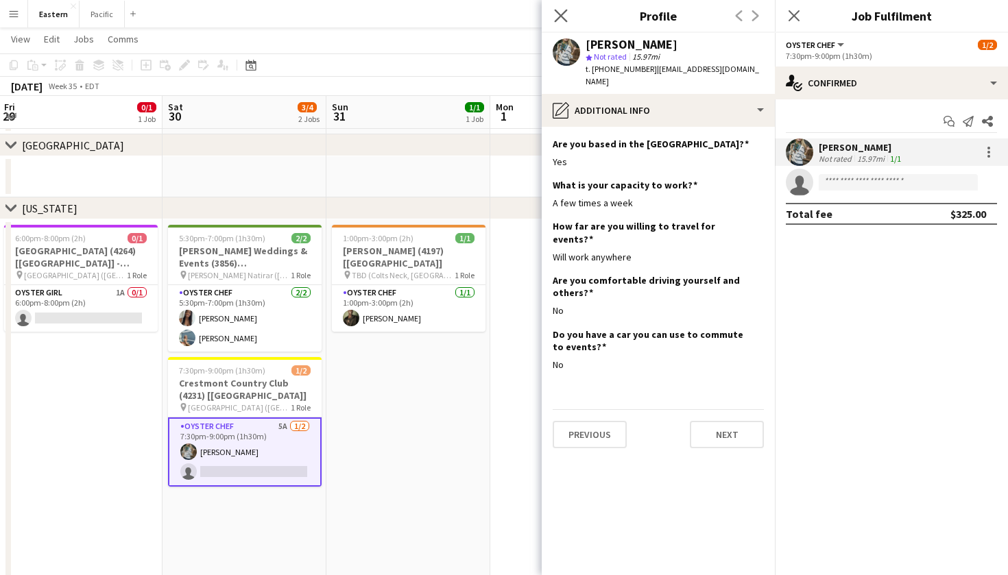
click at [566, 23] on app-icon "Close pop-in" at bounding box center [561, 16] width 20 height 20
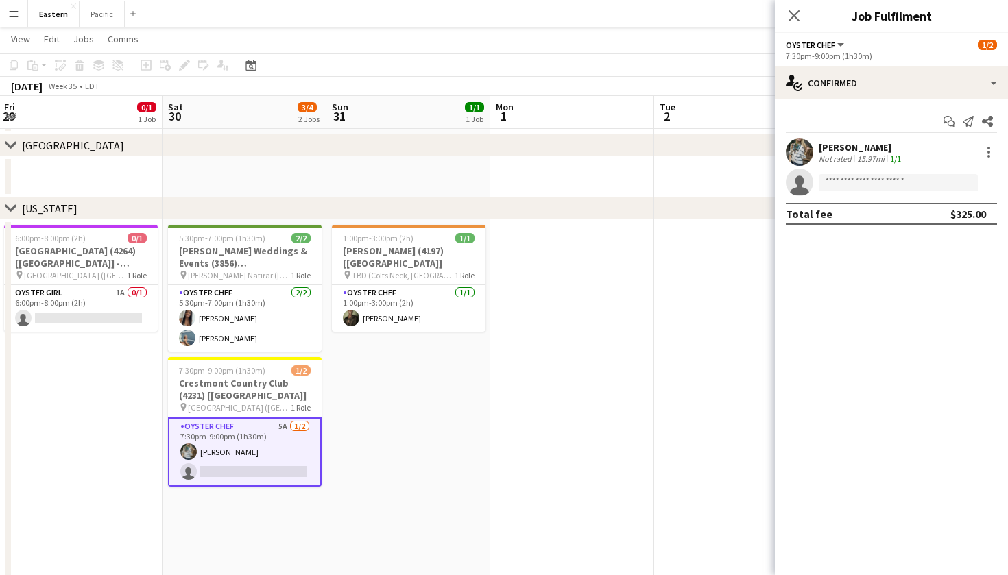
click at [295, 426] on app-card-role "Oyster Chef 5A [DATE] 7:30pm-9:00pm (1h30m) [PERSON_NAME] single-neutral-actions" at bounding box center [245, 451] width 154 height 69
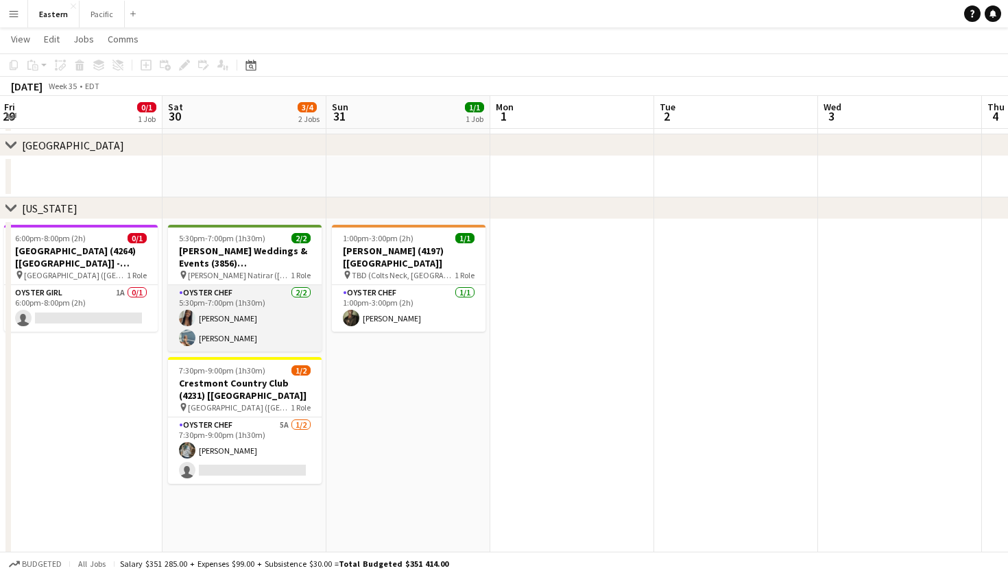
click at [293, 346] on app-card-role "Oyster Chef [DATE] 5:30pm-7:00pm (1h30m) [PERSON_NAME] [PERSON_NAME]" at bounding box center [245, 318] width 154 height 66
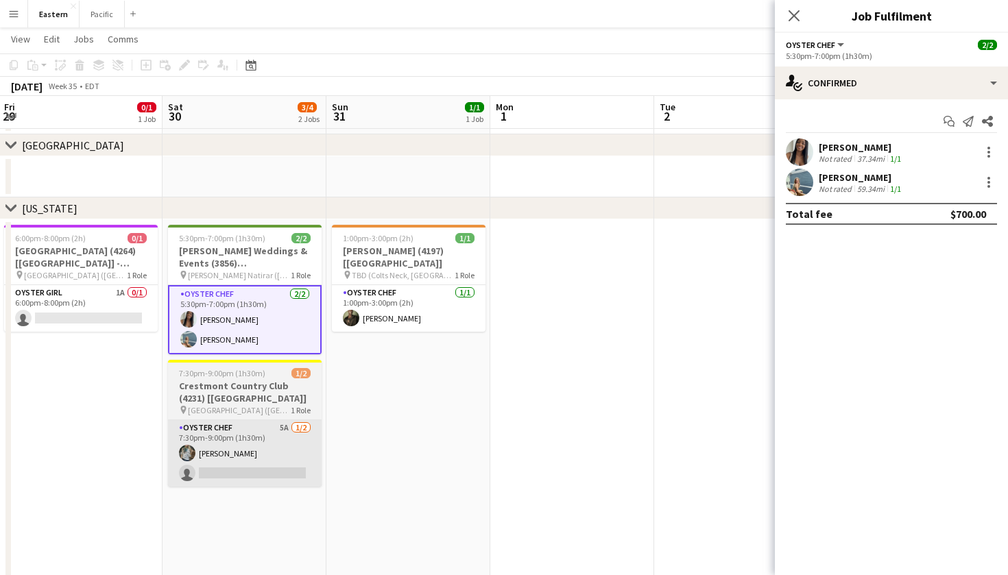
click at [256, 447] on app-card-role "Oyster Chef 5A [DATE] 7:30pm-9:00pm (1h30m) [PERSON_NAME] single-neutral-actions" at bounding box center [245, 453] width 154 height 66
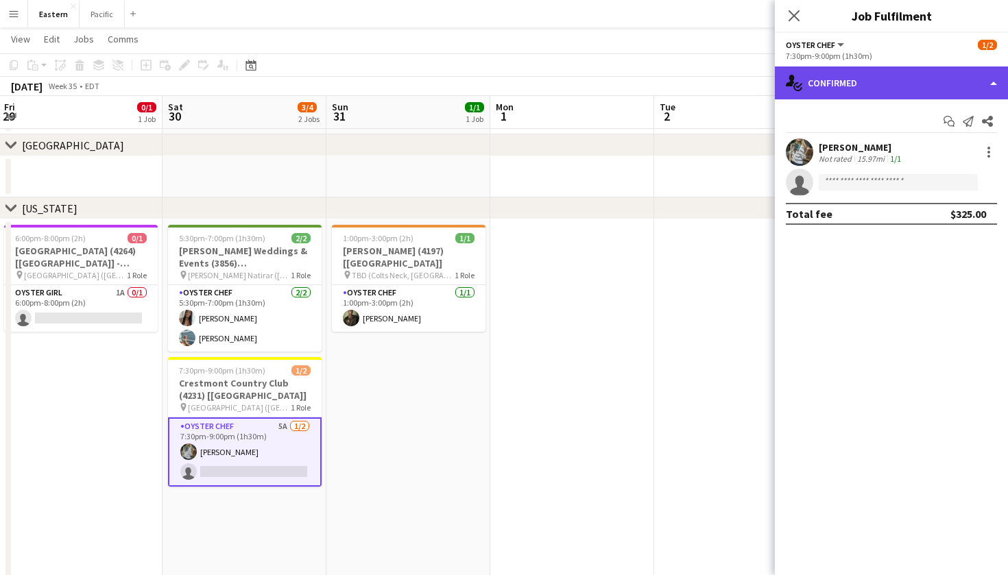
click at [902, 71] on div "single-neutral-actions-check-2 Confirmed" at bounding box center [891, 82] width 233 height 33
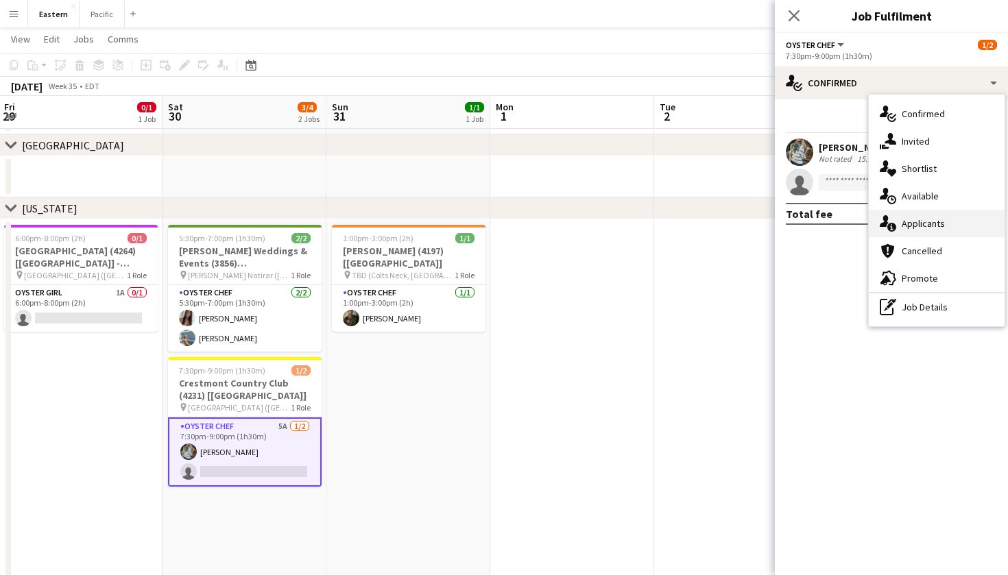
click at [925, 228] on div "single-neutral-actions-information Applicants" at bounding box center [936, 223] width 136 height 27
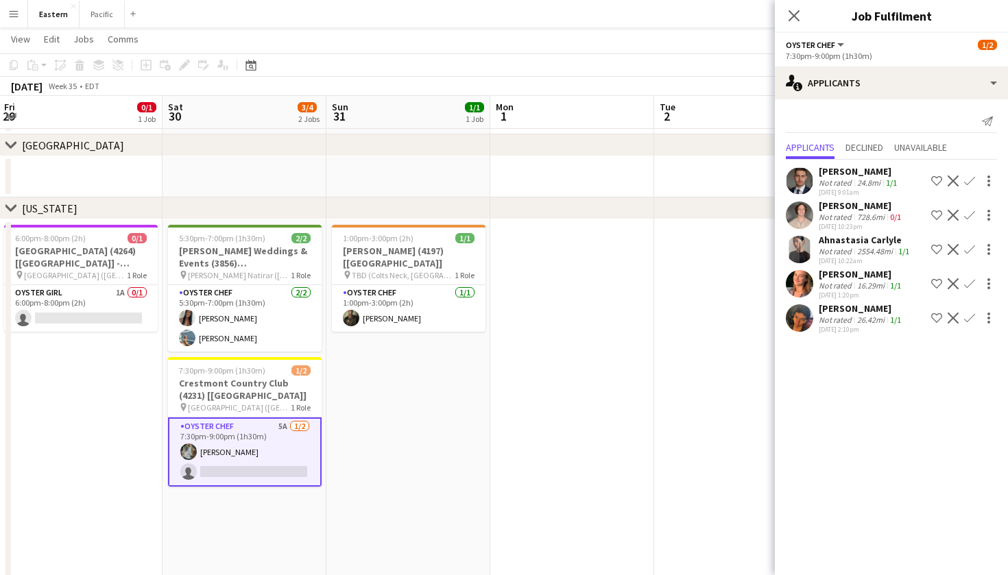
click at [805, 251] on app-user-avatar at bounding box center [799, 249] width 27 height 27
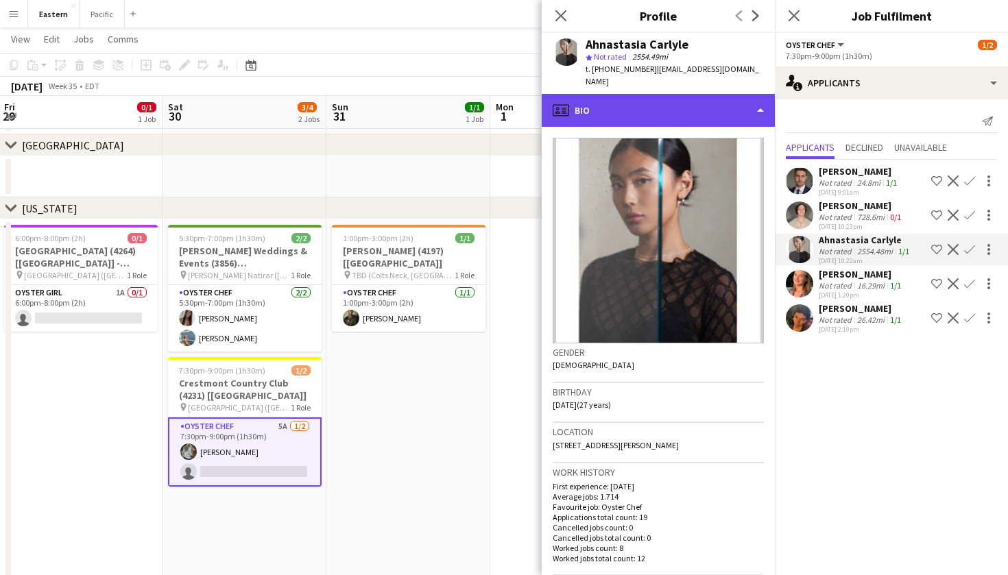
click at [653, 94] on div "profile Bio" at bounding box center [658, 110] width 233 height 33
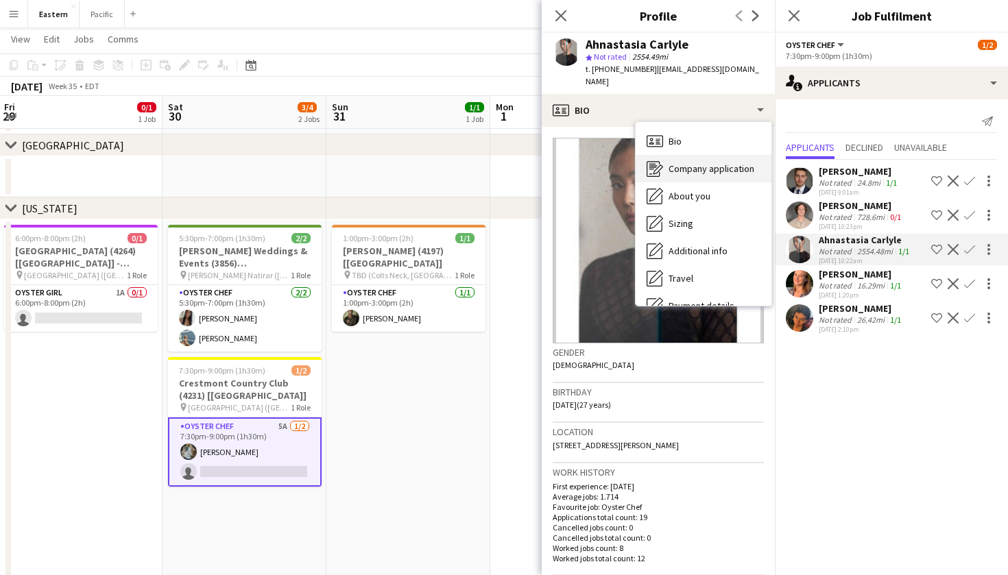
click at [705, 162] on span "Company application" at bounding box center [711, 168] width 86 height 12
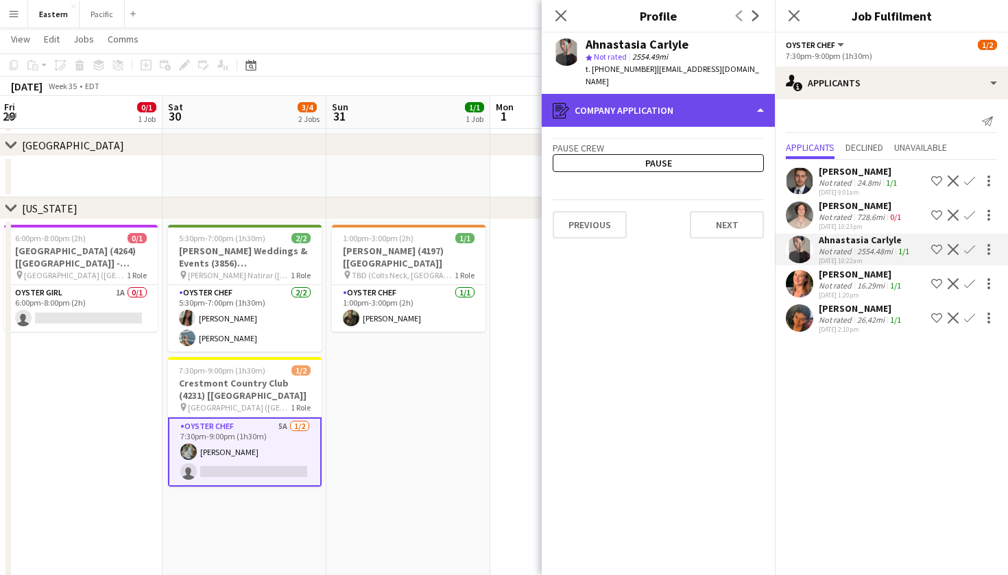
click at [672, 98] on div "register Company application" at bounding box center [658, 110] width 233 height 33
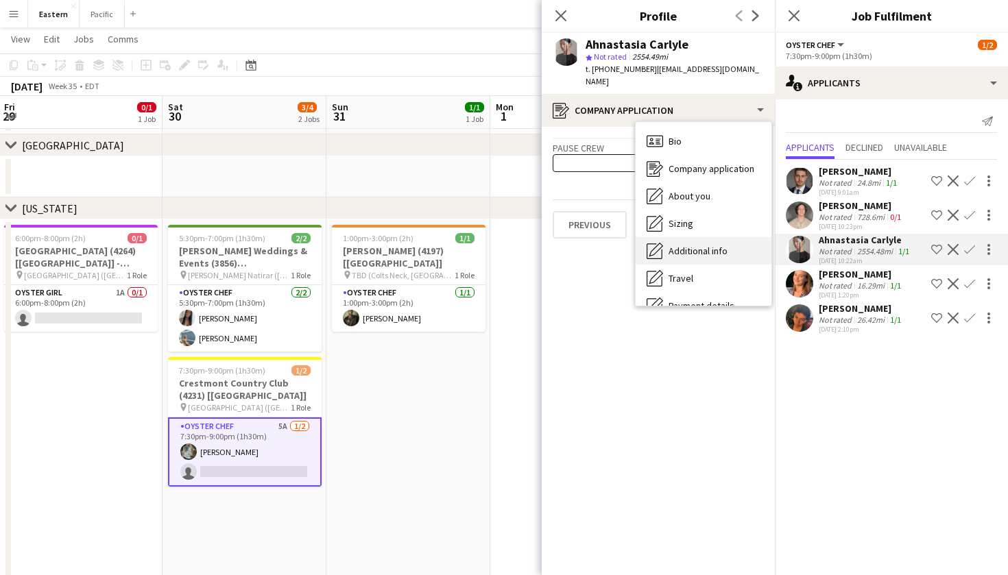
click at [698, 237] on div "Additional info Additional info" at bounding box center [703, 250] width 136 height 27
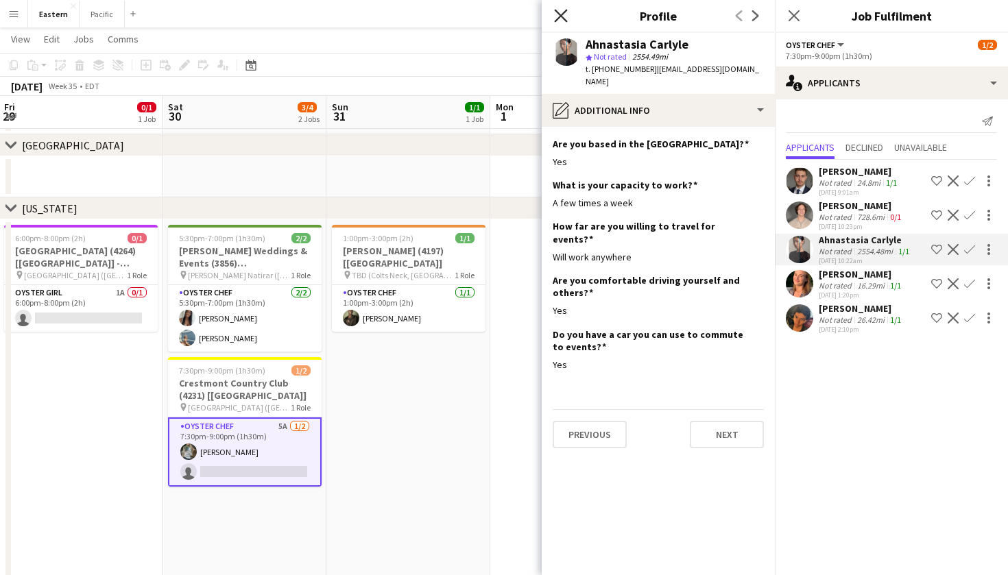
click at [562, 17] on icon at bounding box center [560, 15] width 13 height 13
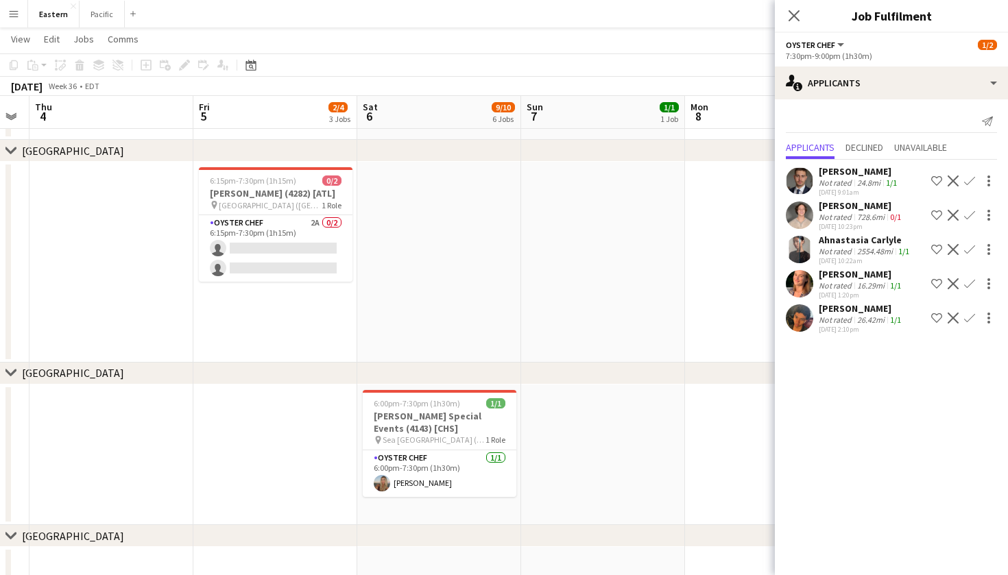
scroll to position [56, 0]
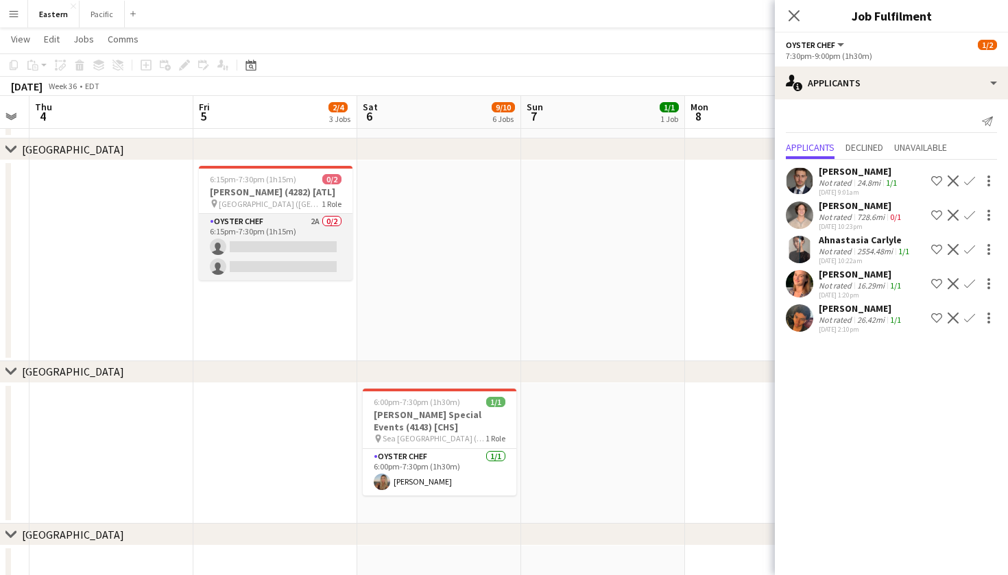
click at [318, 238] on app-card-role "Oyster Chef 2A 0/2 6:15pm-7:30pm (1h15m) single-neutral-actions single-neutral-…" at bounding box center [276, 247] width 154 height 66
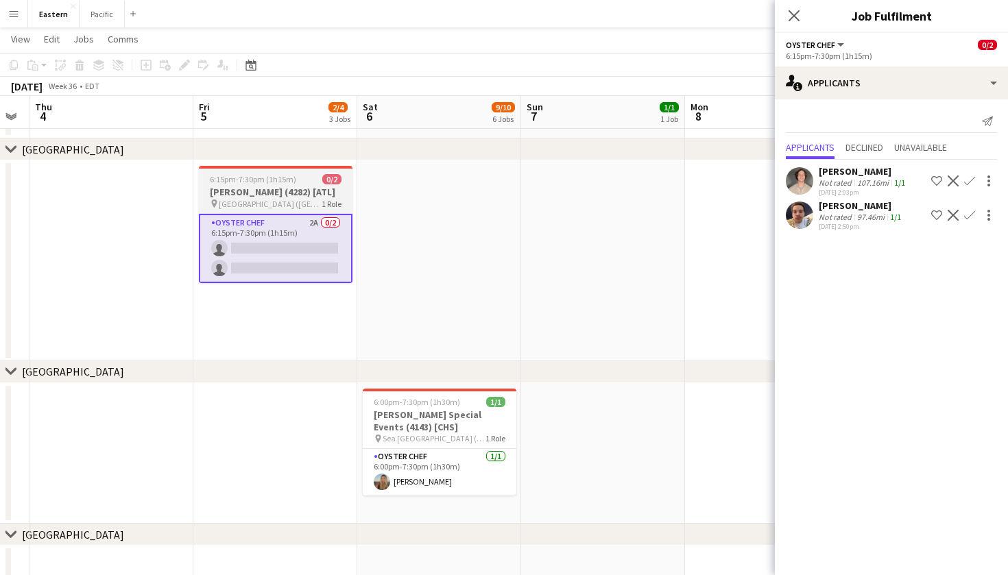
click at [326, 198] on h3 "[PERSON_NAME] (4282) [ATL]" at bounding box center [276, 192] width 154 height 12
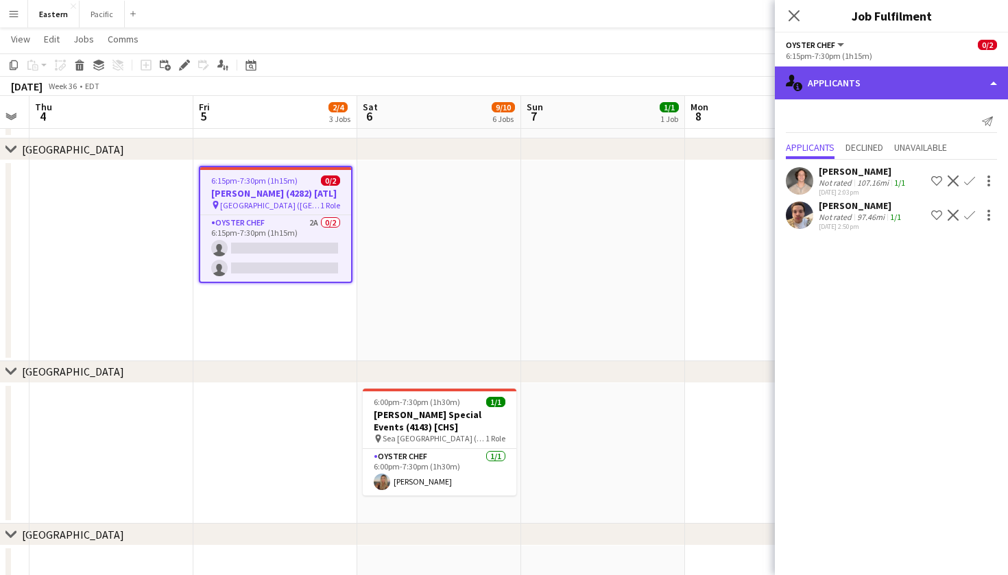
click at [870, 84] on div "single-neutral-actions-information Applicants" at bounding box center [891, 82] width 233 height 33
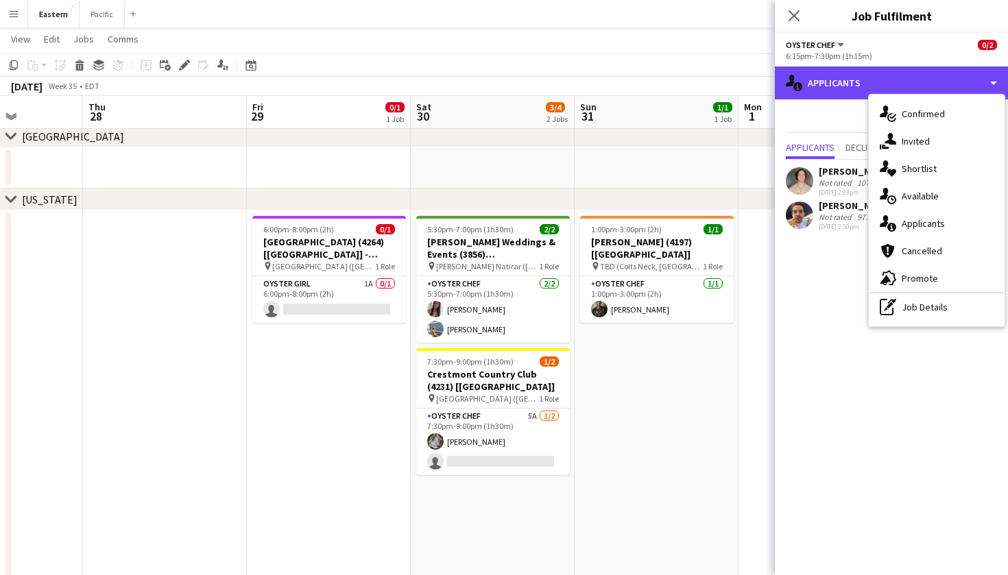
scroll to position [457, 0]
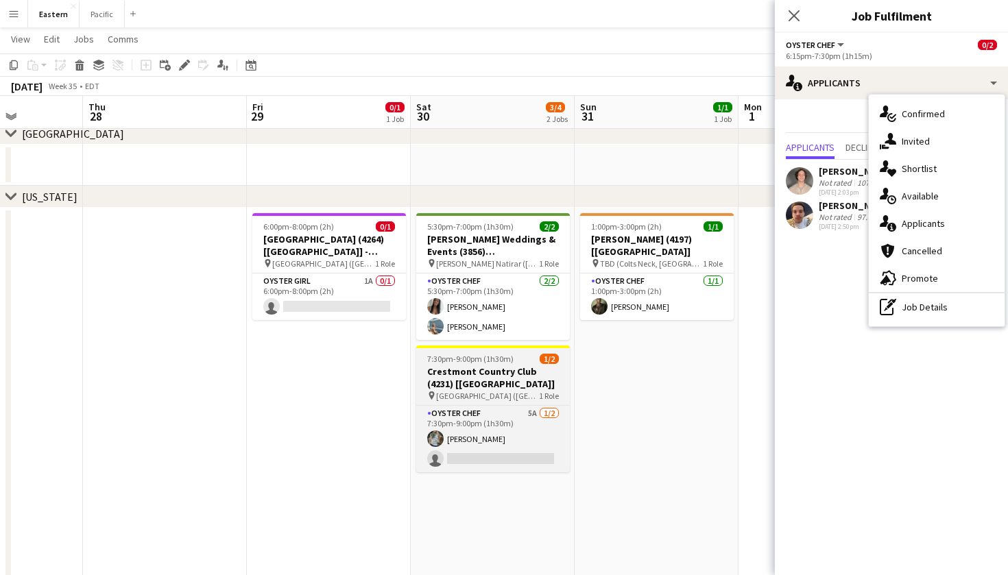
click at [504, 372] on h3 "Crestmont Country Club (4231) [[GEOGRAPHIC_DATA]]" at bounding box center [493, 377] width 154 height 25
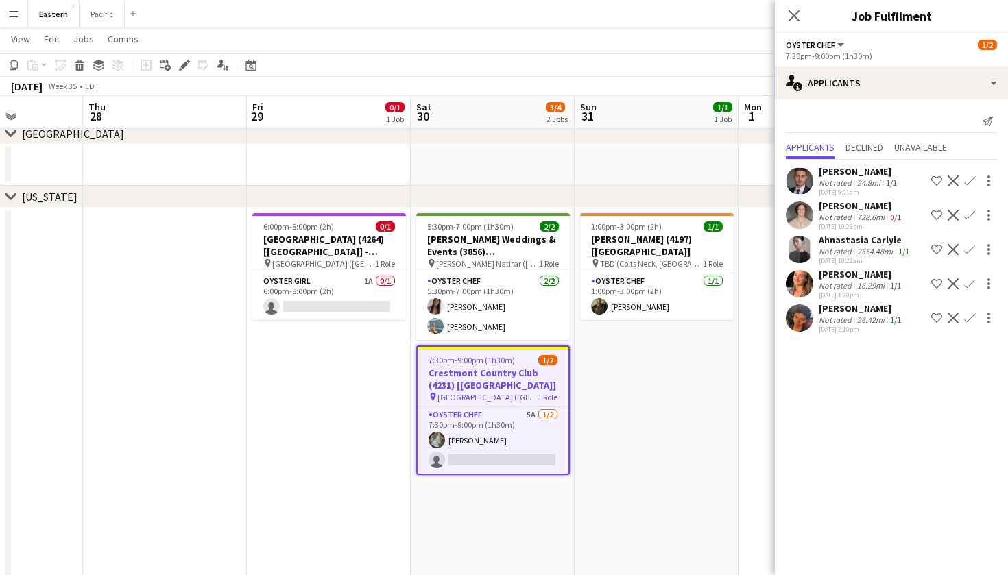
click at [972, 249] on app-icon "Confirm" at bounding box center [969, 249] width 11 height 11
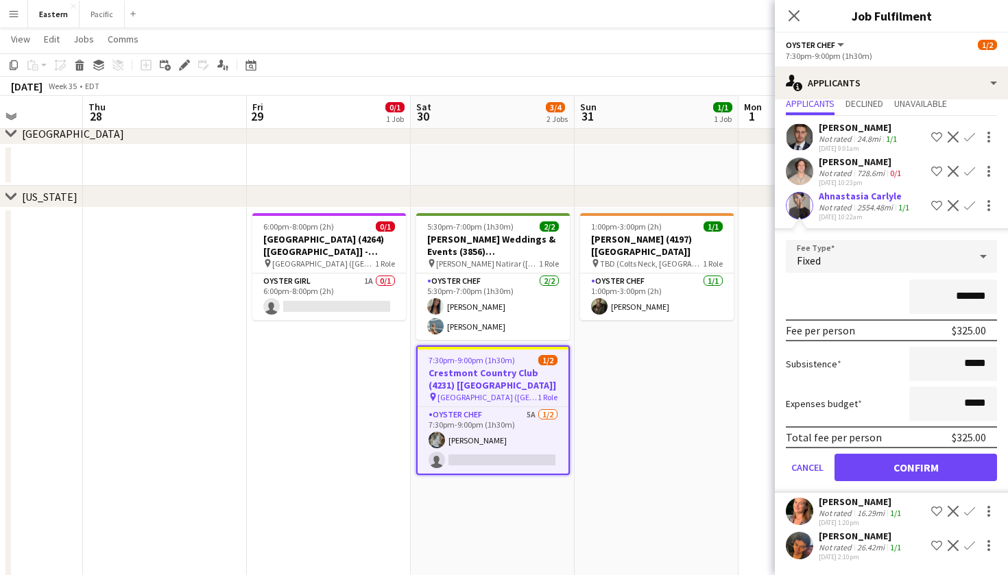
scroll to position [44, 0]
click at [887, 467] on button "Confirm" at bounding box center [915, 467] width 162 height 27
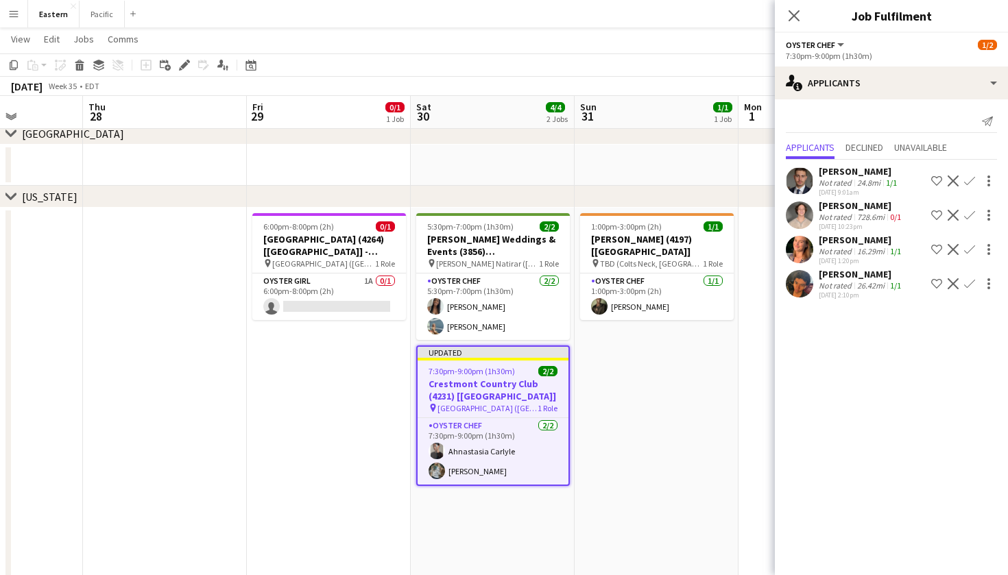
scroll to position [0, 0]
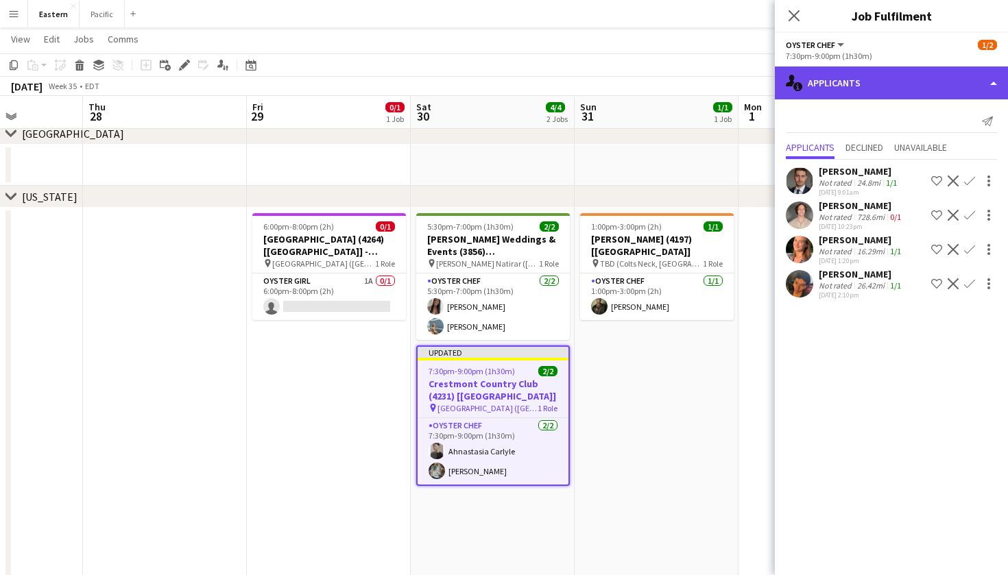
click at [888, 90] on div "single-neutral-actions-information Applicants" at bounding box center [891, 82] width 233 height 33
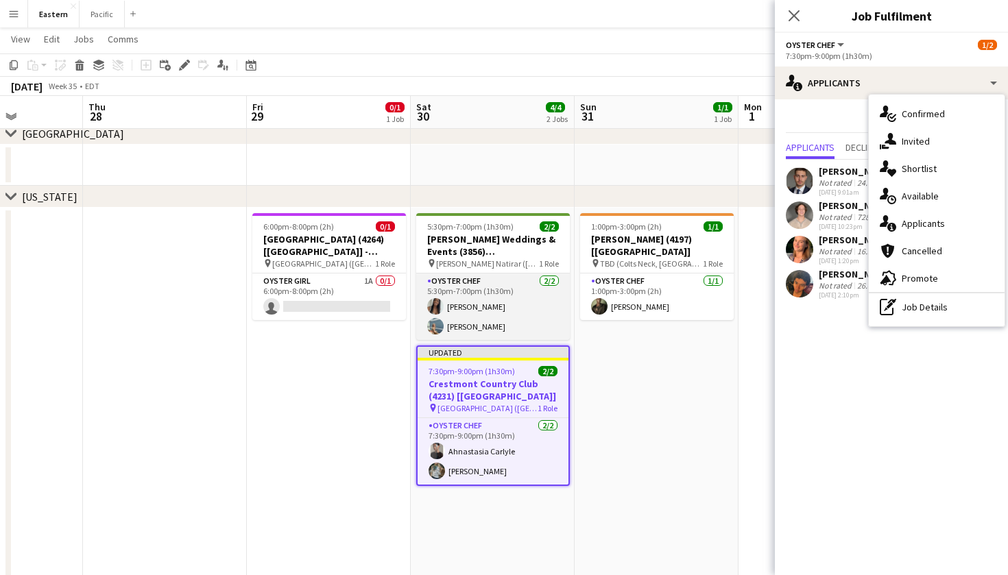
click at [533, 290] on app-card-role "Oyster Chef [DATE] 5:30pm-7:00pm (1h30m) [PERSON_NAME] [PERSON_NAME]" at bounding box center [493, 306] width 154 height 66
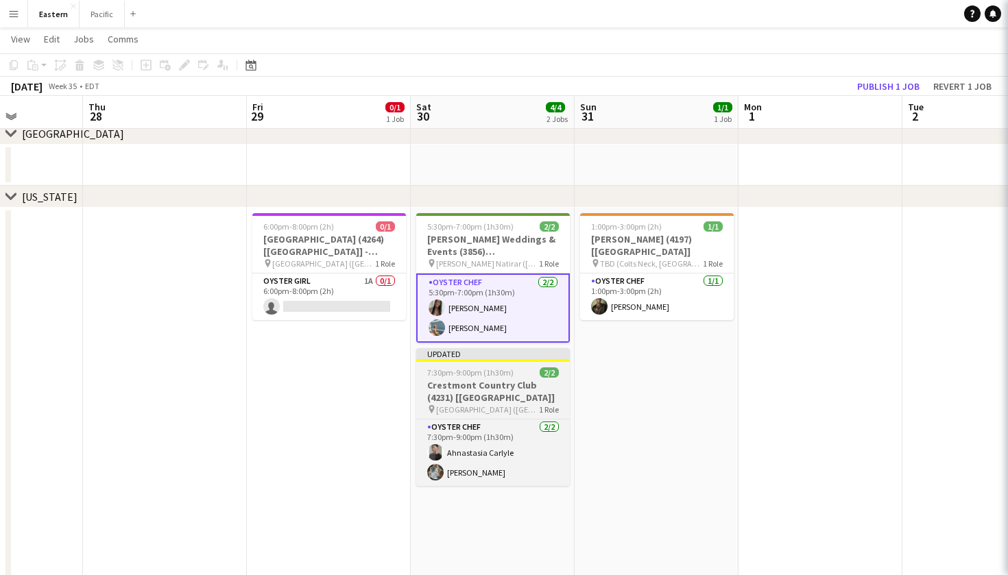
click at [528, 381] on h3 "Crestmont Country Club (4231) [[GEOGRAPHIC_DATA]]" at bounding box center [493, 391] width 154 height 25
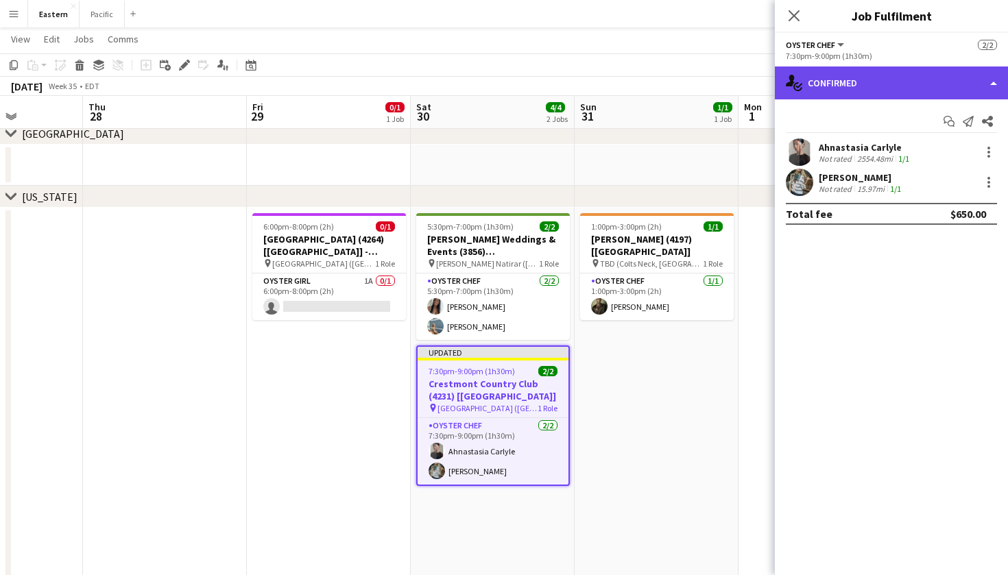
click at [903, 80] on div "single-neutral-actions-check-2 Confirmed" at bounding box center [891, 82] width 233 height 33
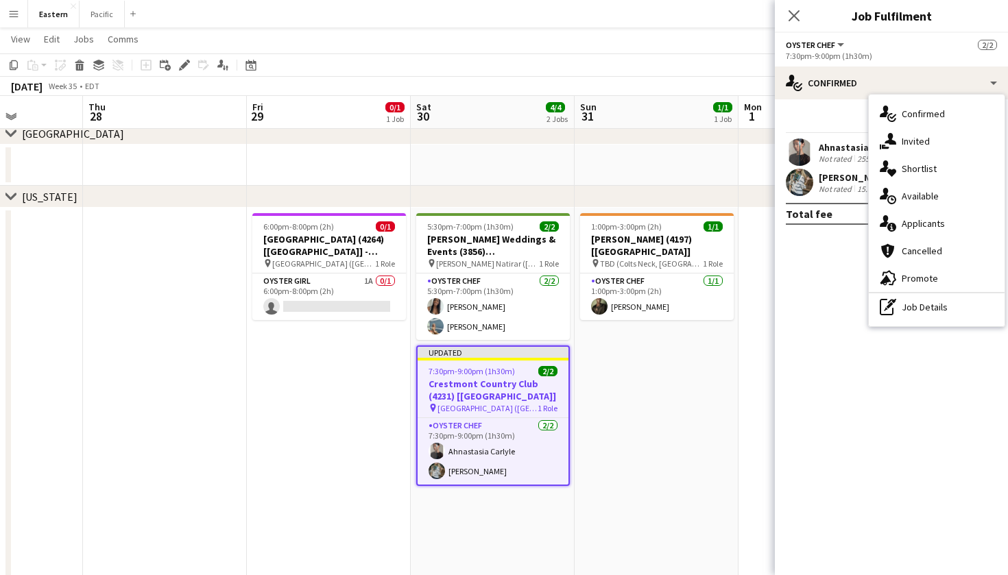
click at [509, 381] on h3 "Crestmont Country Club (4231) [[GEOGRAPHIC_DATA]]" at bounding box center [492, 390] width 151 height 25
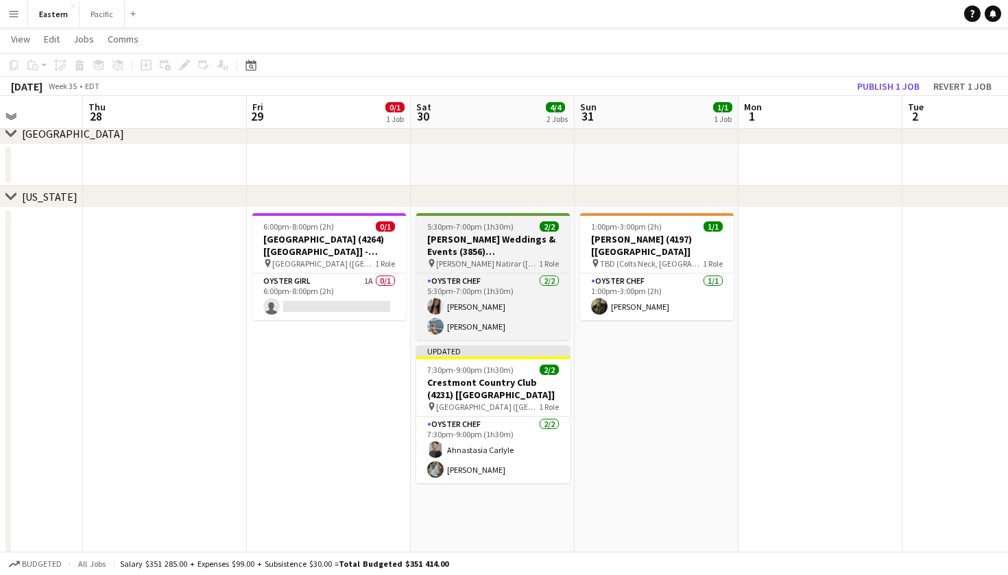
click at [521, 235] on h3 "[PERSON_NAME] Weddings & Events (3856) [[GEOGRAPHIC_DATA]]" at bounding box center [493, 245] width 154 height 25
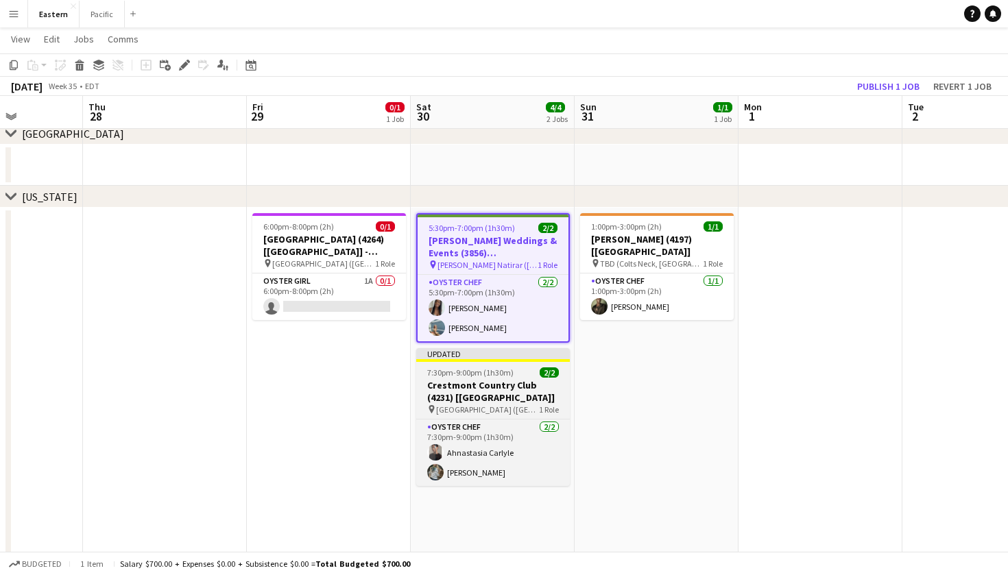
click at [524, 393] on h3 "Crestmont Country Club (4231) [[GEOGRAPHIC_DATA]]" at bounding box center [493, 391] width 154 height 25
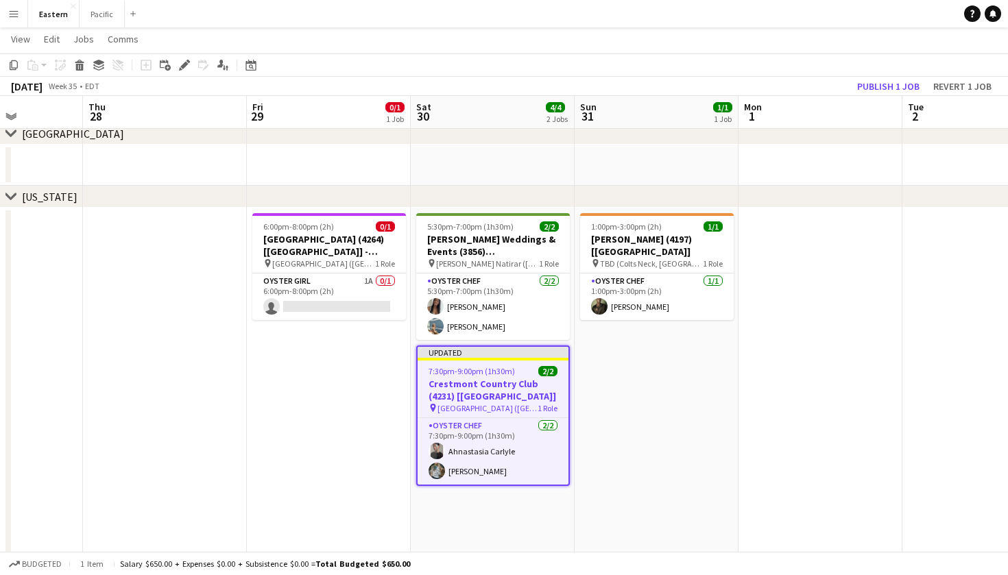
click at [524, 397] on h3 "Crestmont Country Club (4231) [[GEOGRAPHIC_DATA]]" at bounding box center [492, 390] width 151 height 25
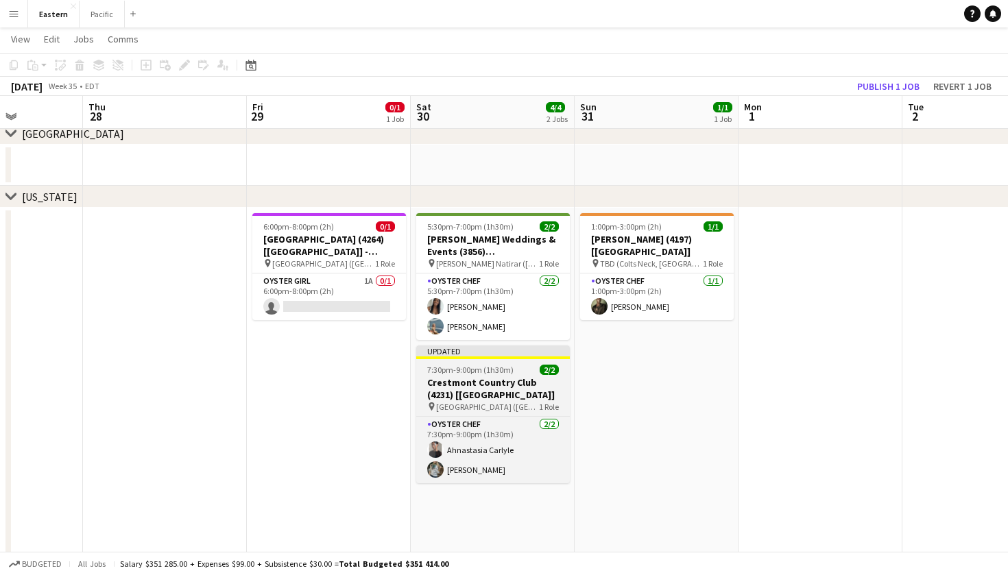
click at [526, 407] on span "[GEOGRAPHIC_DATA] ([GEOGRAPHIC_DATA], [GEOGRAPHIC_DATA])" at bounding box center [487, 407] width 103 height 10
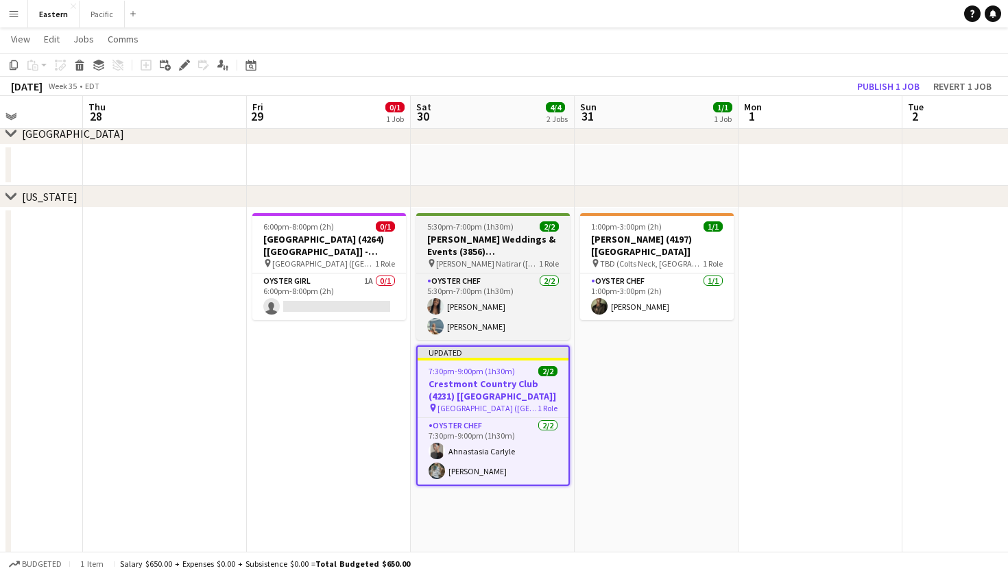
click at [532, 235] on h3 "[PERSON_NAME] Weddings & Events (3856) [[GEOGRAPHIC_DATA]]" at bounding box center [493, 245] width 154 height 25
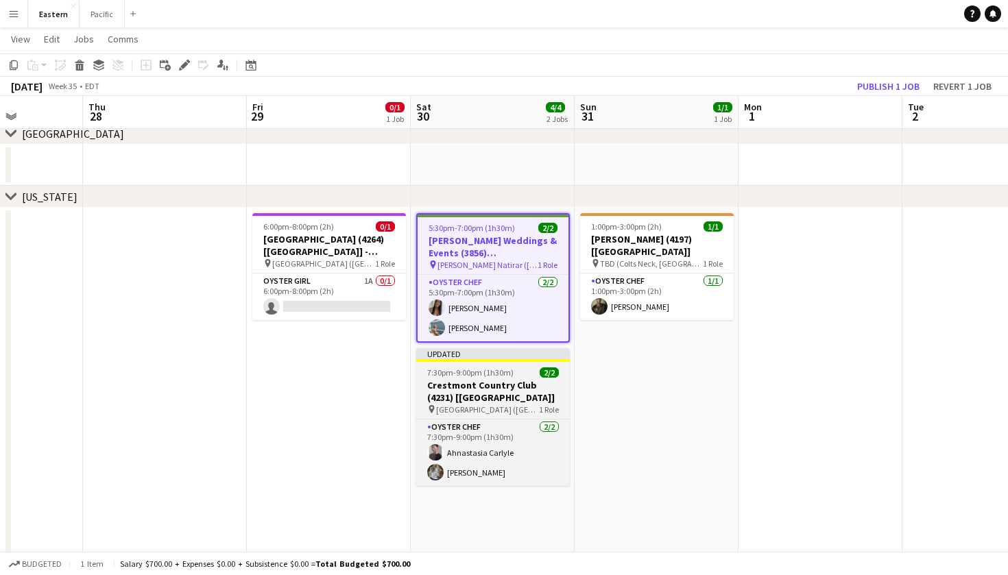
click at [518, 391] on h3 "Crestmont Country Club (4231) [[GEOGRAPHIC_DATA]]" at bounding box center [493, 391] width 154 height 25
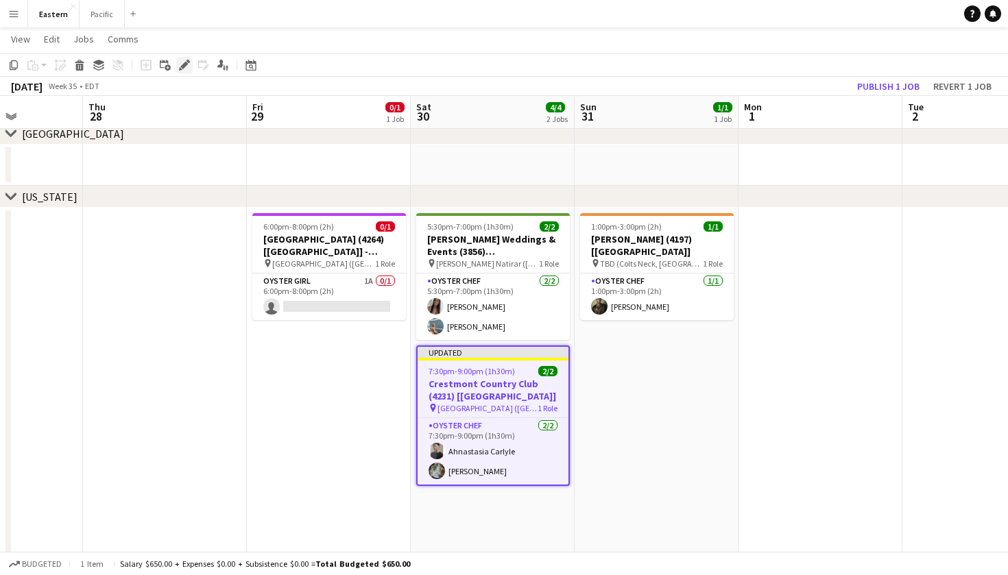
click at [184, 64] on icon at bounding box center [184, 66] width 8 height 8
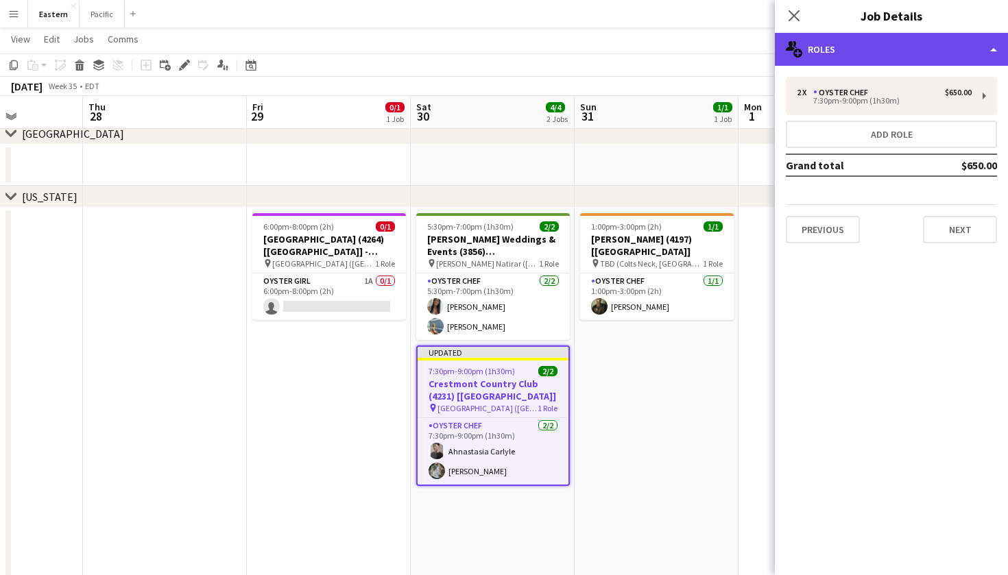
click at [951, 54] on div "multiple-users-add Roles" at bounding box center [891, 49] width 233 height 33
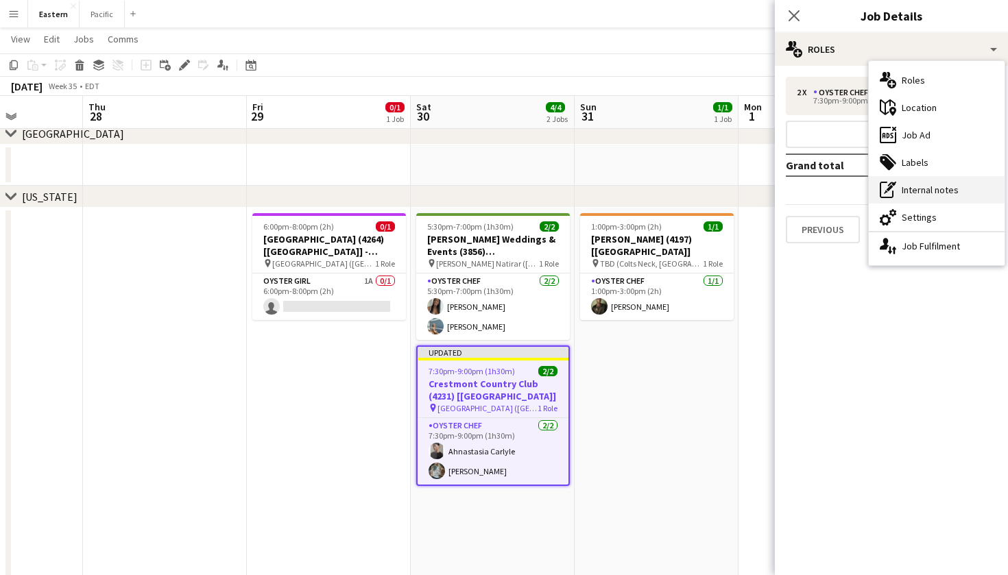
click at [946, 189] on div "pen-write Internal notes" at bounding box center [936, 189] width 136 height 27
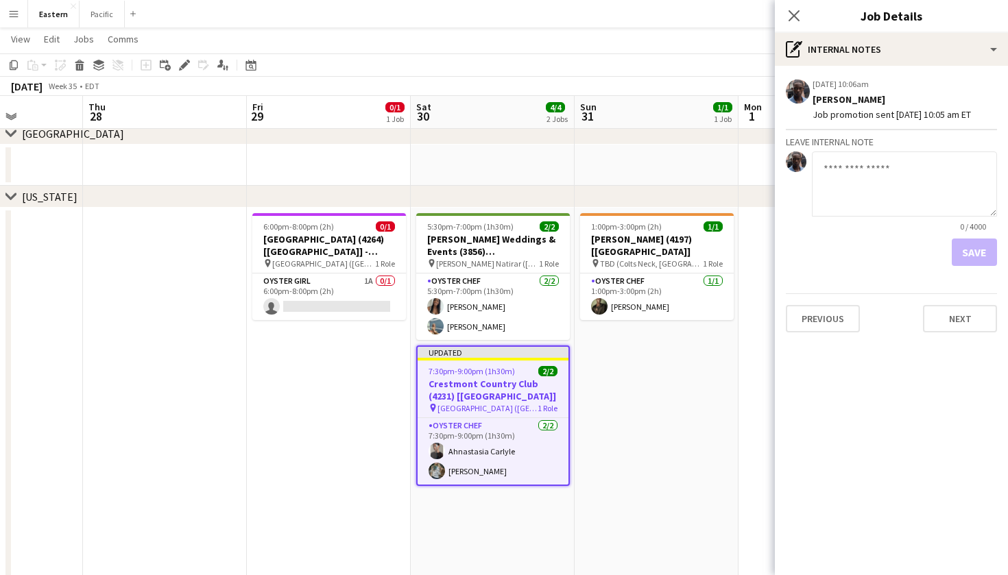
click at [871, 175] on textarea at bounding box center [904, 183] width 185 height 65
click at [905, 166] on textarea "**********" at bounding box center [904, 183] width 185 height 65
click at [953, 171] on textarea "**********" at bounding box center [904, 183] width 185 height 65
type textarea "**********"
drag, startPoint x: 960, startPoint y: 184, endPoint x: 987, endPoint y: 254, distance: 75.5
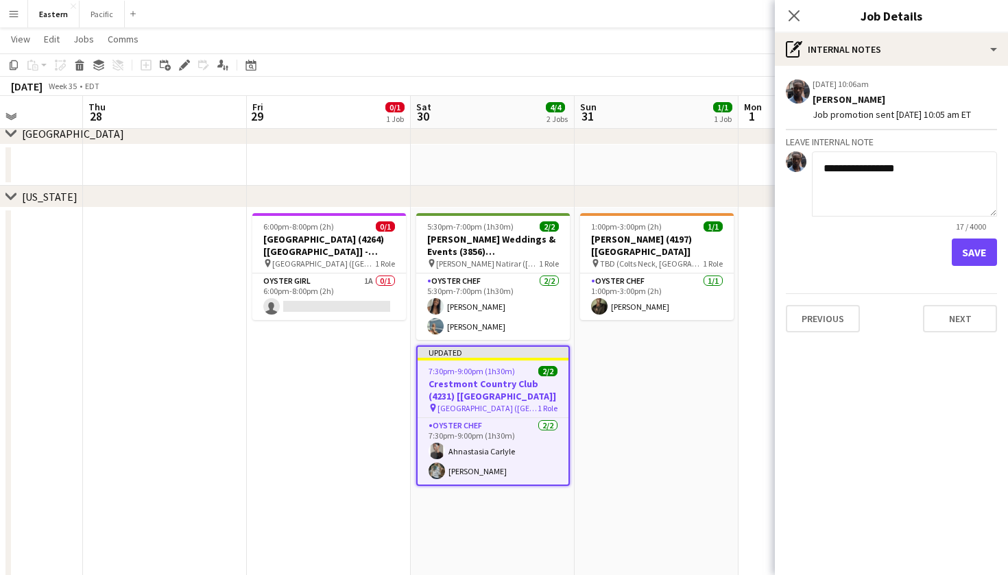
click at [987, 254] on button "Save" at bounding box center [973, 252] width 45 height 27
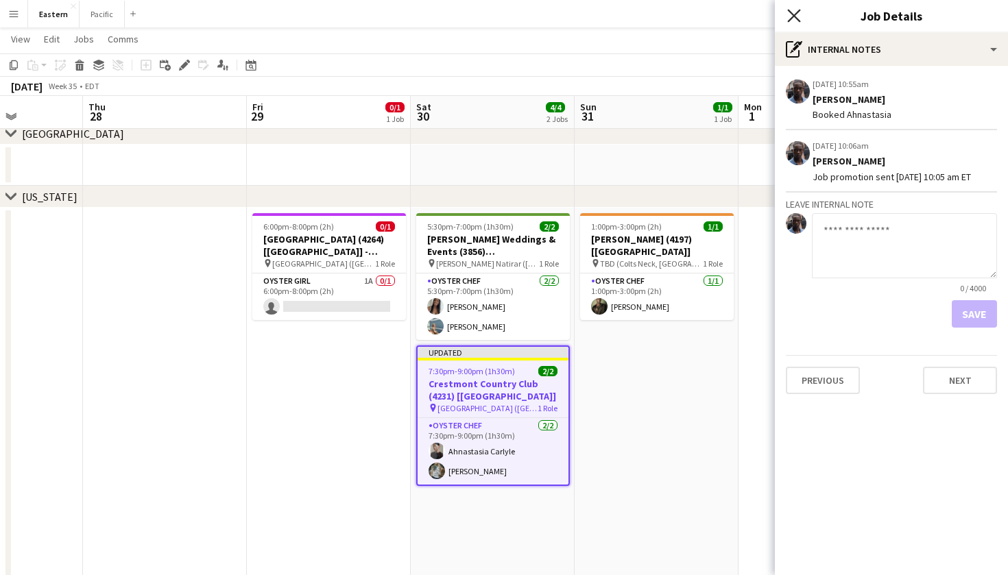
click at [789, 18] on icon "Close pop-in" at bounding box center [793, 15] width 13 height 13
